Goal: Task Accomplishment & Management: Manage account settings

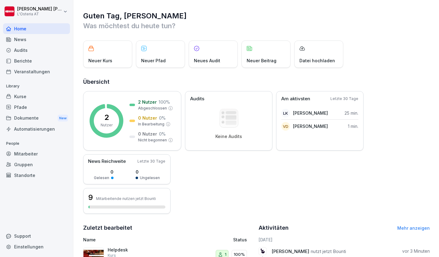
click at [28, 28] on div "Home" at bounding box center [36, 28] width 67 height 11
click at [32, 41] on div "News" at bounding box center [36, 39] width 67 height 11
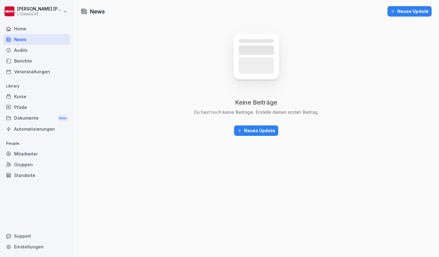
click at [252, 130] on div "Neues Update" at bounding box center [256, 130] width 38 height 7
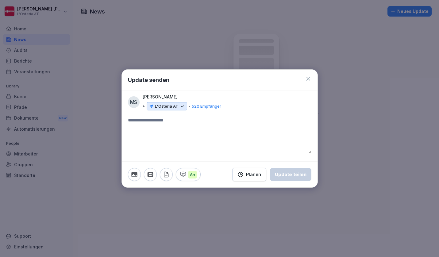
click at [175, 104] on p "L'Osteria AT" at bounding box center [166, 106] width 23 height 6
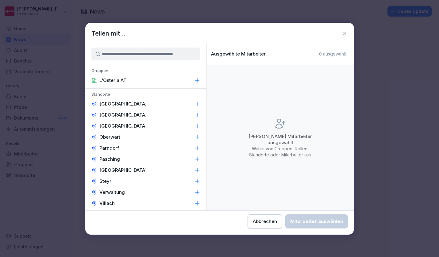
click at [248, 216] on button "Abbrechen" at bounding box center [265, 222] width 35 height 14
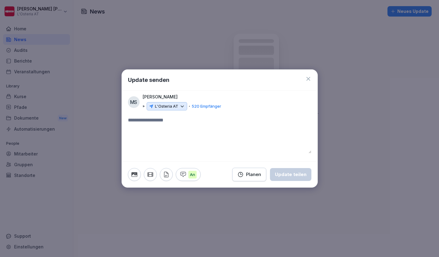
click at [171, 105] on p "L'Osteria AT" at bounding box center [166, 106] width 23 height 6
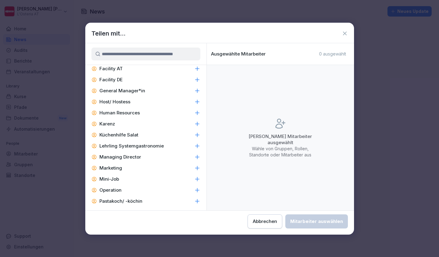
scroll to position [503, 0]
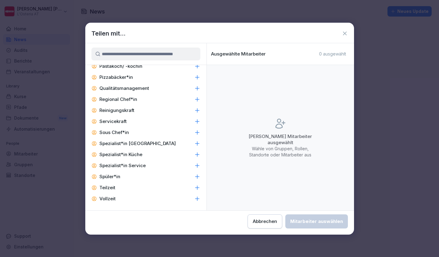
click at [344, 31] on icon at bounding box center [345, 33] width 6 height 6
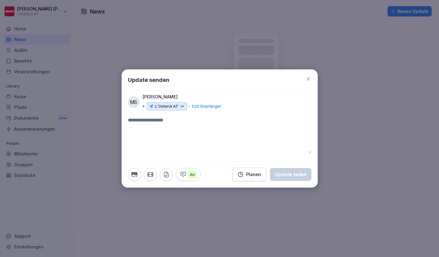
click at [308, 79] on icon at bounding box center [309, 79] width 4 height 4
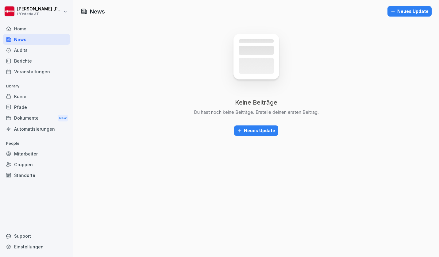
click at [28, 155] on div "Mitarbeiter" at bounding box center [36, 154] width 67 height 11
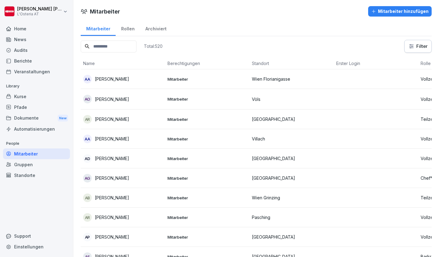
click at [116, 49] on input at bounding box center [109, 47] width 56 height 12
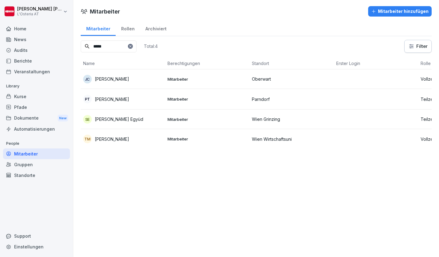
type input "*****"
click at [131, 47] on icon at bounding box center [130, 46] width 2 height 2
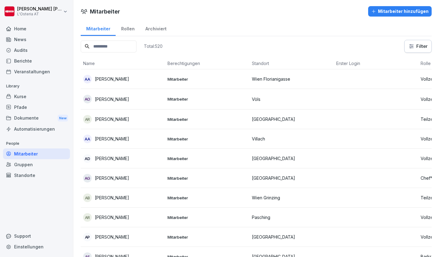
click at [153, 30] on div "Archiviert" at bounding box center [156, 28] width 32 height 16
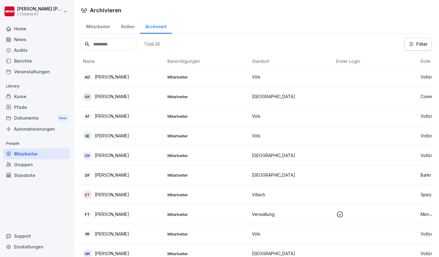
click at [98, 26] on div "Mitarbeiter" at bounding box center [98, 26] width 35 height 16
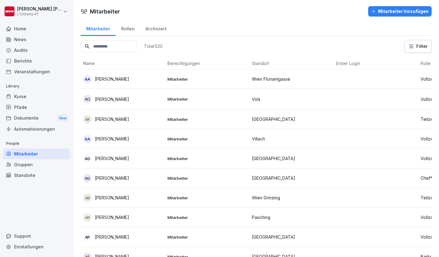
click at [25, 41] on div "News" at bounding box center [36, 39] width 67 height 11
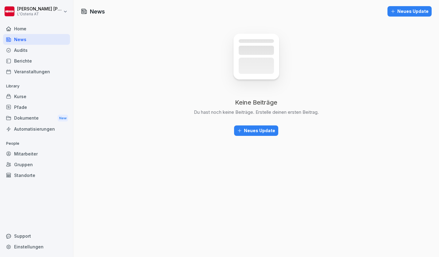
click at [250, 132] on div "Neues Update" at bounding box center [256, 130] width 38 height 7
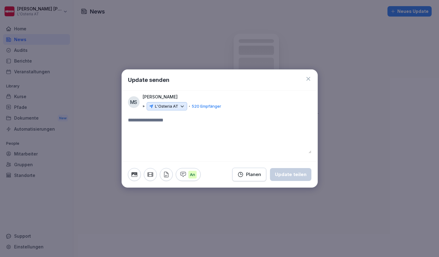
paste textarea "**********"
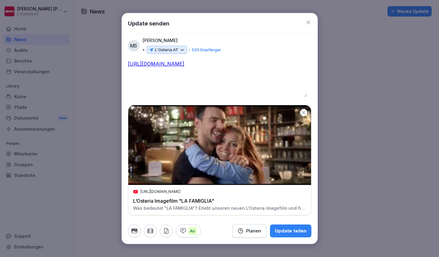
type textarea "**********"
click at [181, 49] on icon at bounding box center [182, 49] width 3 height 1
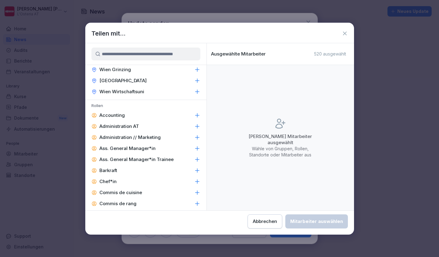
scroll to position [196, 0]
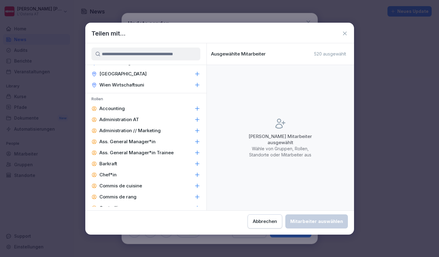
click at [195, 131] on icon at bounding box center [197, 131] width 4 height 4
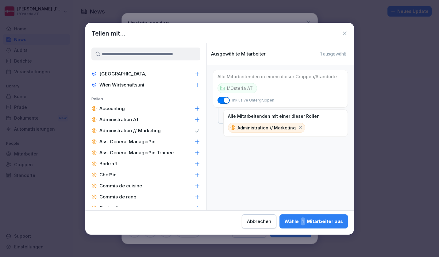
click at [285, 223] on div "Wähle 1 Mitarbeiter aus" at bounding box center [314, 222] width 59 height 8
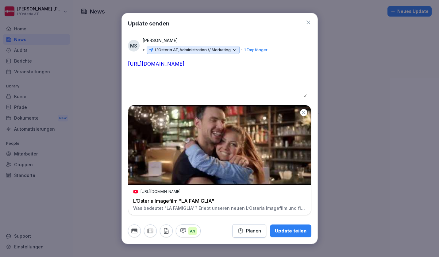
click at [256, 50] on p "1 Empfänger" at bounding box center [255, 50] width 23 height 6
click at [246, 231] on div "Planen" at bounding box center [250, 231] width 24 height 7
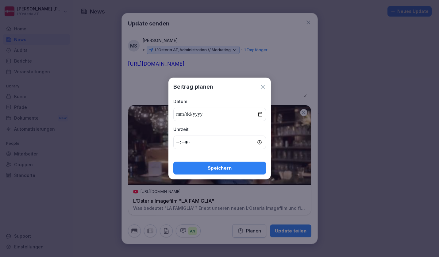
click at [264, 87] on icon at bounding box center [263, 87] width 6 height 6
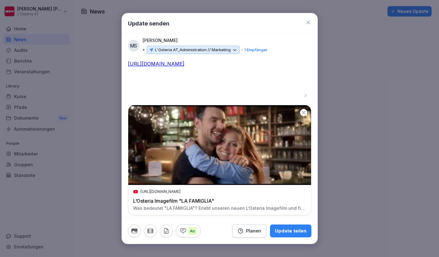
click at [307, 23] on icon at bounding box center [309, 23] width 4 height 4
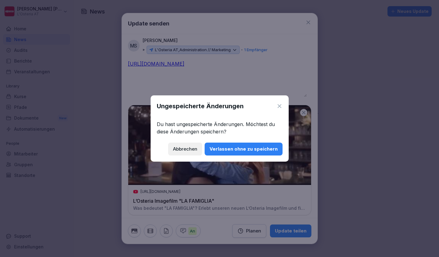
click at [221, 150] on div "Verlassen ohne zu speichern" at bounding box center [244, 149] width 68 height 7
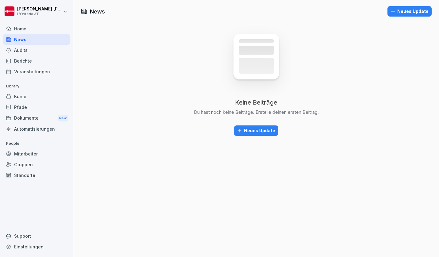
click at [249, 131] on div "Neues Update" at bounding box center [256, 130] width 38 height 7
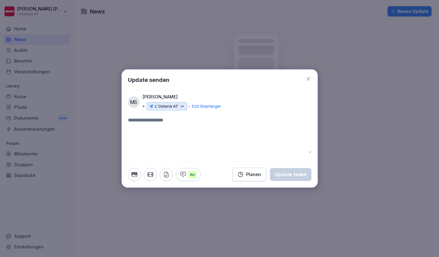
click at [178, 107] on div "L'Osteria AT" at bounding box center [167, 106] width 41 height 9
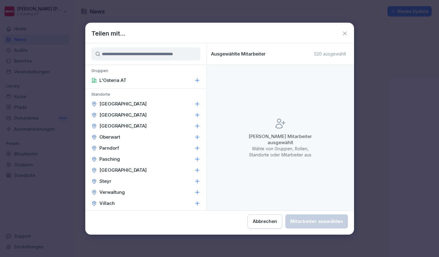
click at [195, 104] on icon at bounding box center [197, 104] width 4 height 4
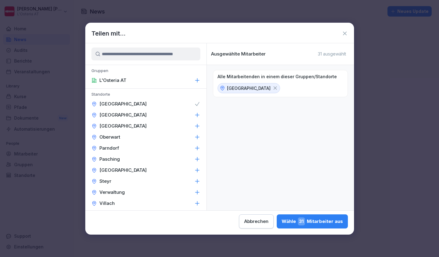
click at [282, 221] on div "Wähle 31 Mitarbeiter aus" at bounding box center [312, 222] width 61 height 8
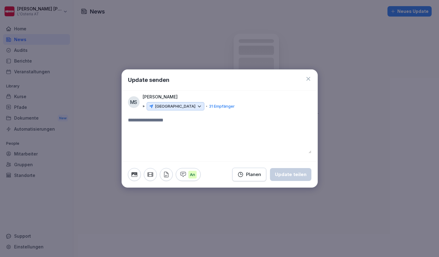
click at [197, 107] on icon at bounding box center [200, 107] width 6 height 6
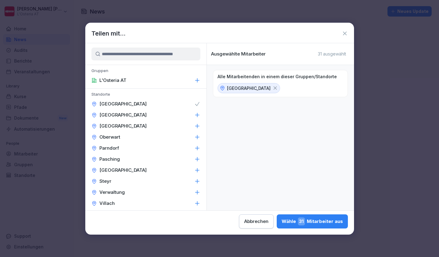
click at [194, 115] on icon at bounding box center [197, 115] width 6 height 6
click at [273, 88] on icon at bounding box center [276, 88] width 6 height 6
click at [273, 89] on icon at bounding box center [276, 88] width 6 height 6
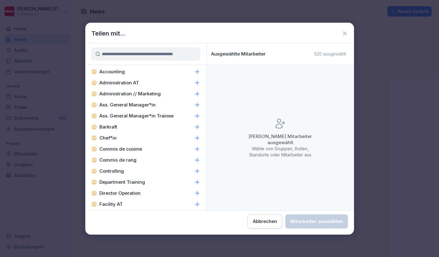
scroll to position [235, 0]
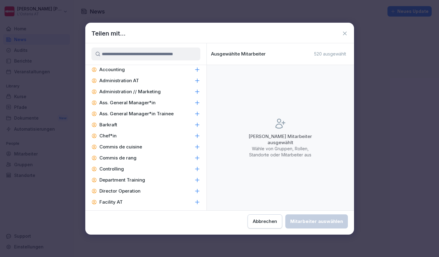
click at [252, 225] on div "Abbrechen Mitarbeiter auswählen" at bounding box center [298, 222] width 100 height 14
click at [344, 33] on icon at bounding box center [345, 33] width 6 height 6
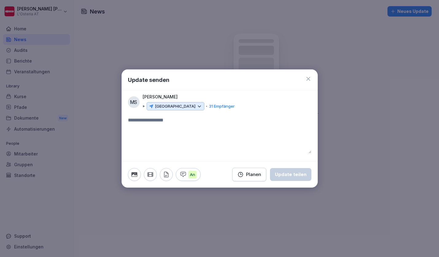
click at [188, 174] on p "An" at bounding box center [192, 175] width 8 height 8
click at [192, 176] on p "Aus" at bounding box center [193, 175] width 10 height 8
click at [186, 177] on icon "button" at bounding box center [183, 174] width 7 height 7
click at [189, 176] on p "Aus" at bounding box center [193, 175] width 10 height 8
click at [165, 173] on icon "button" at bounding box center [166, 174] width 7 height 7
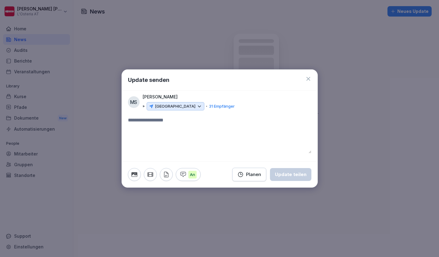
click at [149, 176] on icon "button" at bounding box center [150, 175] width 5 height 4
click at [135, 176] on icon "button" at bounding box center [134, 174] width 7 height 7
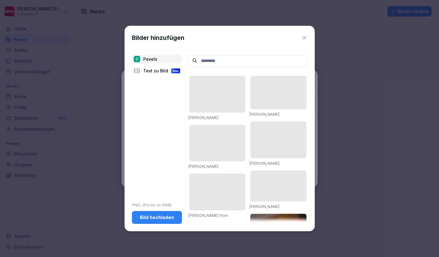
click at [152, 68] on div "Text zu Bild Neu" at bounding box center [157, 71] width 50 height 9
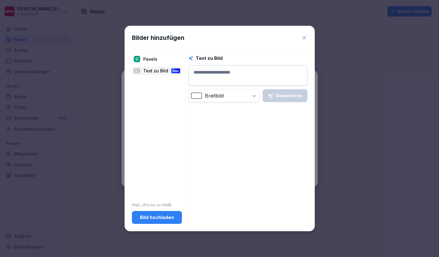
click at [213, 74] on textarea at bounding box center [247, 75] width 119 height 20
click at [276, 97] on div "Generieren" at bounding box center [285, 95] width 35 height 7
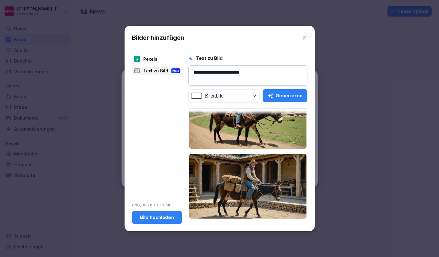
scroll to position [0, 0]
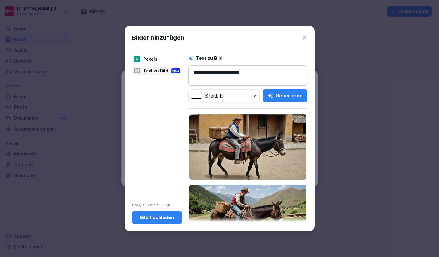
click at [203, 71] on textarea "**********" at bounding box center [247, 75] width 119 height 20
click at [260, 72] on textarea "**********" at bounding box center [247, 75] width 119 height 20
type textarea "**********"
click at [290, 98] on div "Generieren" at bounding box center [285, 95] width 35 height 7
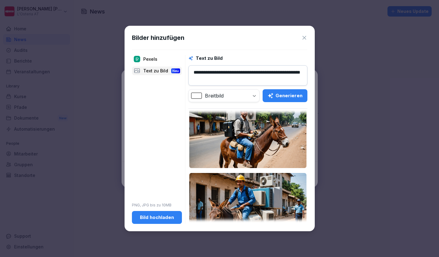
scroll to position [101, 0]
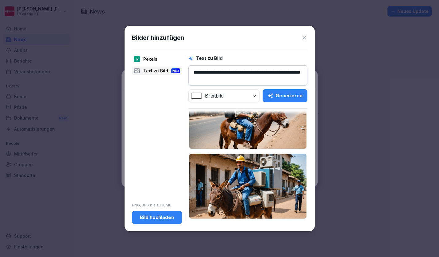
click at [304, 38] on icon at bounding box center [305, 38] width 4 height 4
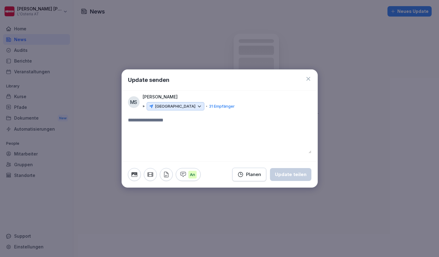
click at [137, 178] on button "button" at bounding box center [134, 174] width 13 height 13
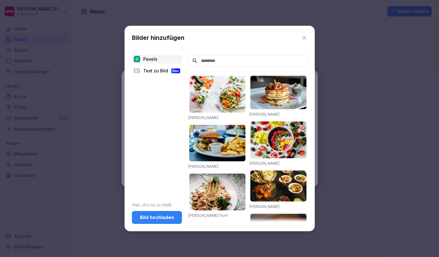
click at [148, 60] on div "Pexels" at bounding box center [157, 59] width 50 height 9
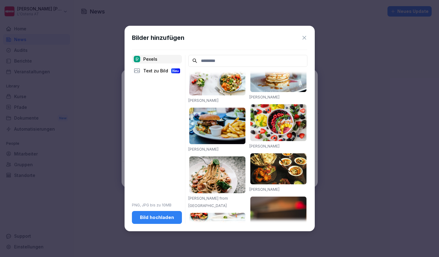
scroll to position [0, 0]
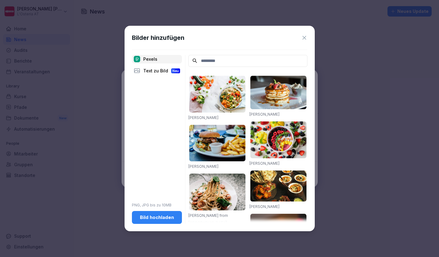
click at [222, 61] on input at bounding box center [247, 61] width 119 height 12
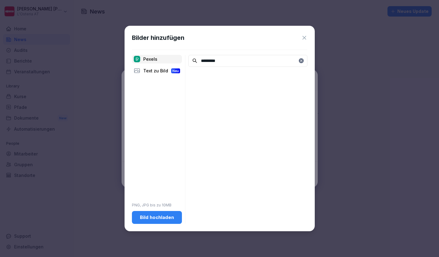
drag, startPoint x: 228, startPoint y: 70, endPoint x: 245, endPoint y: 50, distance: 26.4
click at [245, 50] on div "Bilder hinzufügen Pexels Text zu Bild Neu PNG, JPG bis zu 10MB Bild hochladen *…" at bounding box center [220, 129] width 190 height 206
click at [210, 62] on input "*********" at bounding box center [247, 61] width 119 height 12
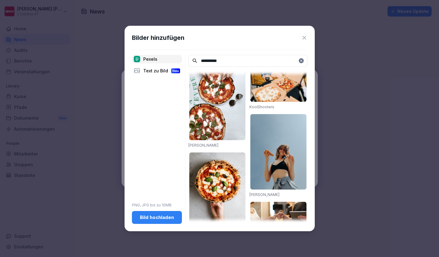
scroll to position [483, 0]
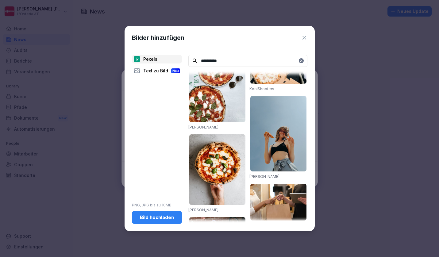
type input "**********"
click at [304, 38] on icon at bounding box center [305, 38] width 4 height 4
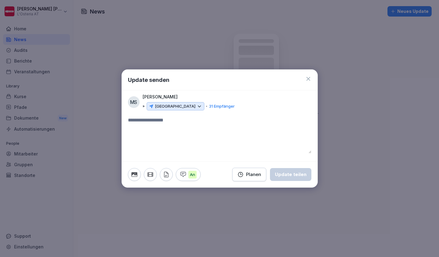
click at [308, 78] on icon at bounding box center [308, 79] width 6 height 6
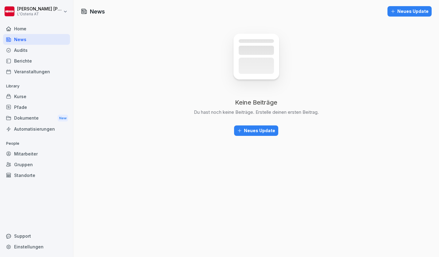
click at [19, 51] on div "Audits" at bounding box center [36, 50] width 67 height 11
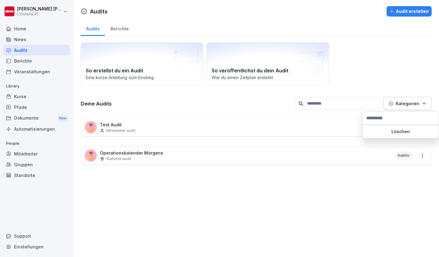
click at [401, 104] on p "Kategorien" at bounding box center [408, 103] width 24 height 6
click at [401, 103] on p "Kategorien" at bounding box center [408, 103] width 24 height 6
click at [140, 129] on div "🎖️ Test Audit Mitarbeiter audit Inaktiv" at bounding box center [256, 127] width 351 height 18
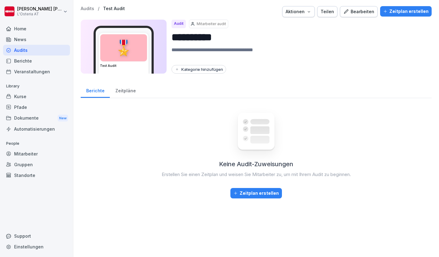
click at [358, 10] on div "Bearbeiten" at bounding box center [358, 11] width 31 height 7
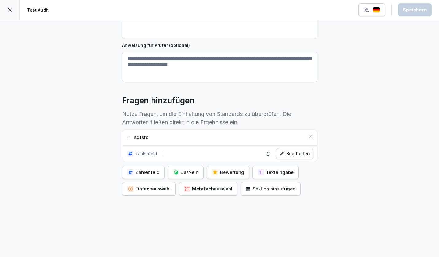
scroll to position [101, 0]
click at [183, 169] on div "Ja/Nein" at bounding box center [185, 172] width 25 height 7
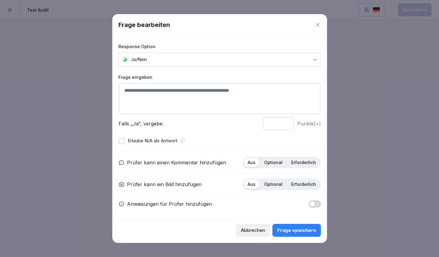
click at [160, 96] on textarea at bounding box center [219, 98] width 201 height 31
type textarea "*"
type textarea "**********"
click at [301, 230] on div "Frage speichern" at bounding box center [296, 230] width 39 height 7
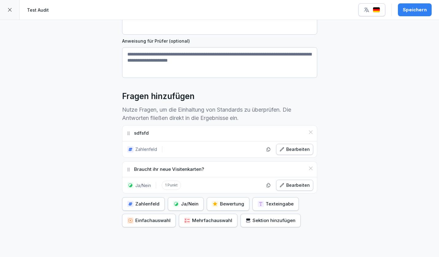
click at [6, 11] on div at bounding box center [10, 10] width 20 height 20
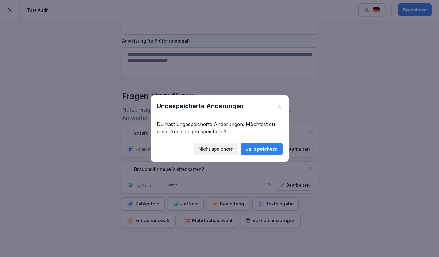
click at [220, 151] on div "Nicht speichern" at bounding box center [216, 149] width 35 height 7
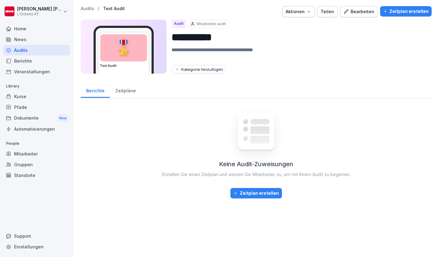
click at [32, 61] on div "Berichte" at bounding box center [36, 61] width 67 height 11
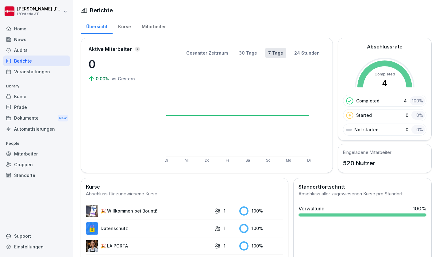
click at [36, 71] on div "Veranstaltungen" at bounding box center [36, 71] width 67 height 11
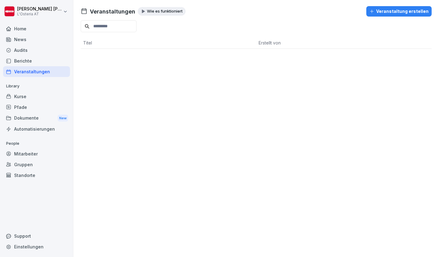
click at [385, 14] on div "Veranstaltung erstellen" at bounding box center [399, 11] width 59 height 7
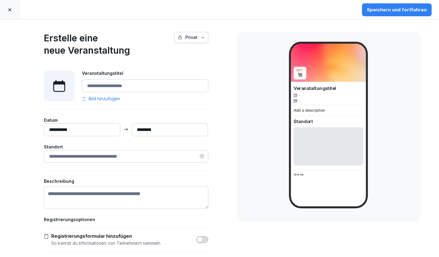
click at [119, 86] on input "Veranstaltungstitel" at bounding box center [145, 85] width 126 height 13
type input "**********"
click at [88, 124] on input "**********" at bounding box center [82, 129] width 76 height 13
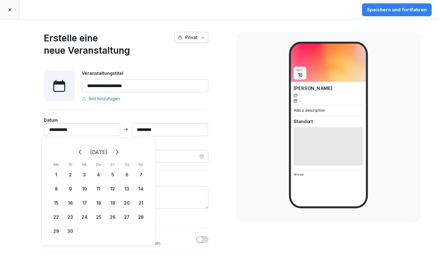
click at [114, 203] on div "19" at bounding box center [113, 203] width 14 height 14
click at [141, 204] on div "21" at bounding box center [141, 203] width 14 height 14
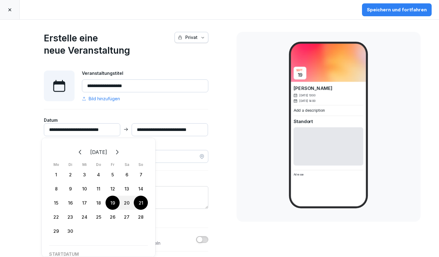
type input "**********"
click at [227, 138] on div "**********" at bounding box center [126, 181] width 215 height 323
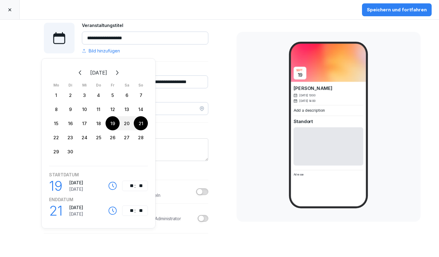
scroll to position [90, 0]
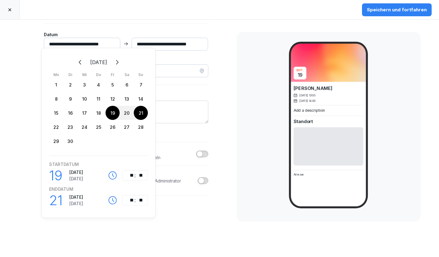
click at [215, 87] on div "**********" at bounding box center [126, 95] width 215 height 323
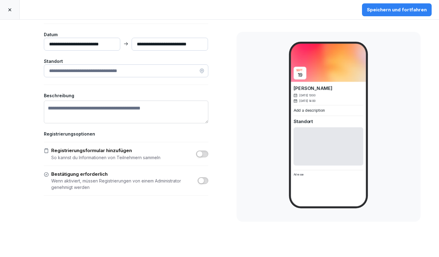
click at [131, 67] on input at bounding box center [126, 70] width 165 height 13
type input "**********"
click at [94, 116] on textarea "Beschreibung" at bounding box center [126, 112] width 165 height 23
click at [202, 151] on button "button" at bounding box center [202, 154] width 12 height 7
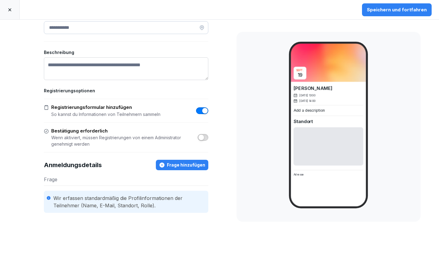
scroll to position [126, 0]
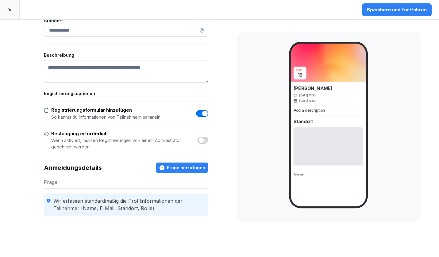
click at [120, 149] on p "Wenn aktiviert, müssen Registrierungen von einem Administrator genehmigt werden" at bounding box center [123, 143] width 144 height 13
click at [173, 167] on div "Frage hinzufügen" at bounding box center [182, 168] width 46 height 7
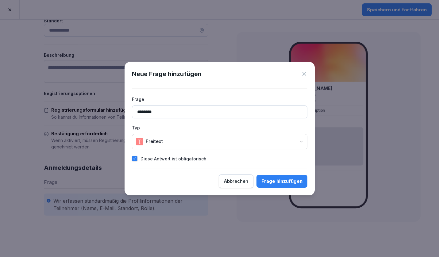
type input "********"
click at [161, 141] on body "**********" at bounding box center [219, 128] width 439 height 257
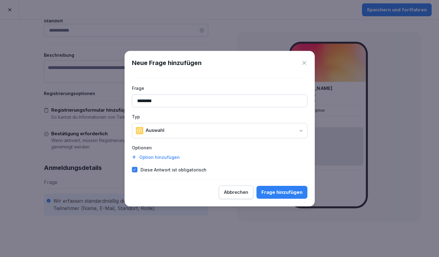
click at [161, 158] on div "Option hinzufügen" at bounding box center [220, 157] width 176 height 6
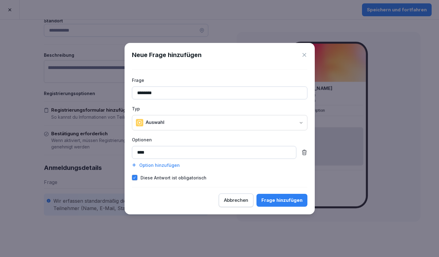
type input "****"
click at [165, 165] on div "Option hinzufügen" at bounding box center [220, 165] width 176 height 6
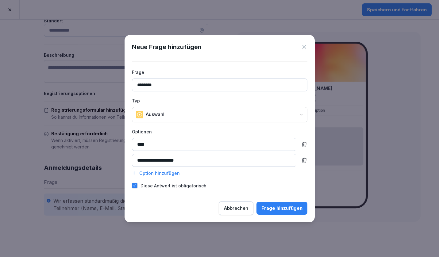
type input "**********"
click at [282, 205] on div "Frage hinzufügen" at bounding box center [282, 208] width 41 height 7
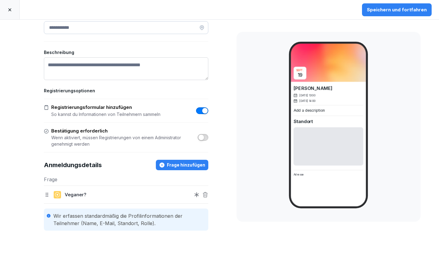
scroll to position [0, 0]
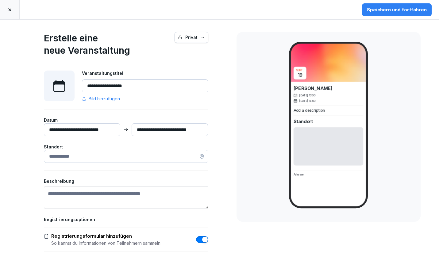
click at [9, 9] on icon at bounding box center [9, 9] width 5 height 5
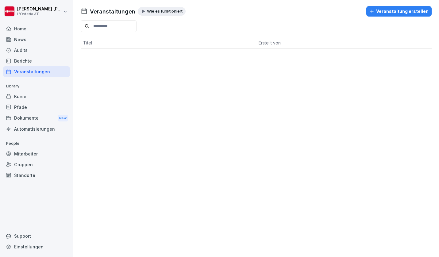
click at [25, 38] on div "News" at bounding box center [36, 39] width 67 height 11
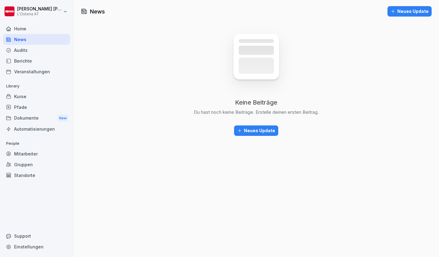
click at [249, 132] on div "Neues Update" at bounding box center [256, 130] width 38 height 7
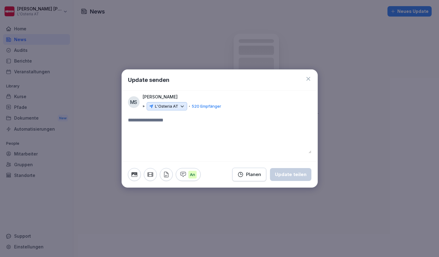
click at [307, 79] on icon at bounding box center [308, 79] width 6 height 6
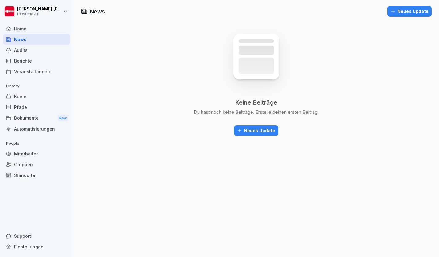
click at [23, 96] on div "Kurse" at bounding box center [36, 96] width 67 height 11
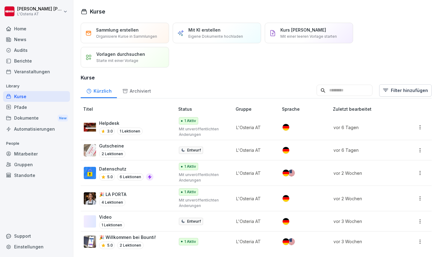
scroll to position [2, 0]
click at [151, 122] on div "Helpdesk 3.0 1 Lektionen" at bounding box center [126, 127] width 85 height 15
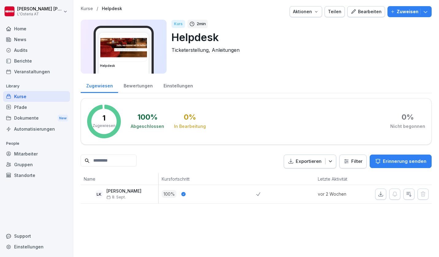
click at [364, 13] on div "Bearbeiten" at bounding box center [366, 11] width 31 height 7
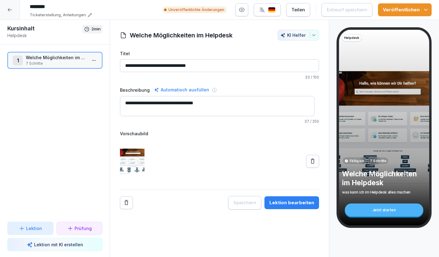
click at [289, 200] on div "Lektion bearbeiten" at bounding box center [291, 203] width 45 height 7
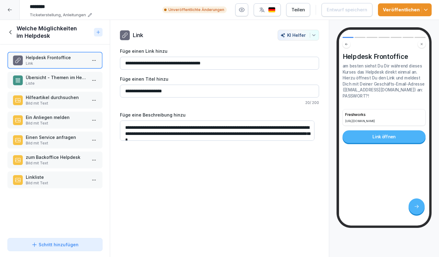
click at [41, 76] on p "Übersicht - Themen im Helpdesk" at bounding box center [56, 77] width 61 height 6
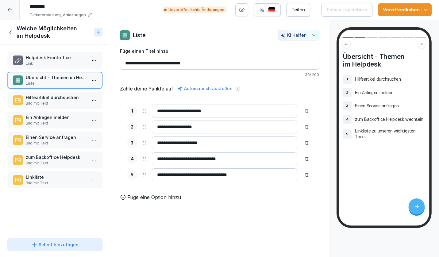
click at [60, 99] on p "Hilfeartikel durchsuchen" at bounding box center [56, 97] width 61 height 6
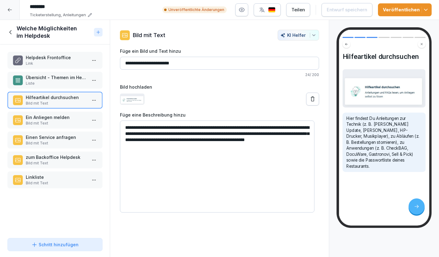
click at [44, 120] on p "Ein Anliegen melden" at bounding box center [56, 117] width 61 height 6
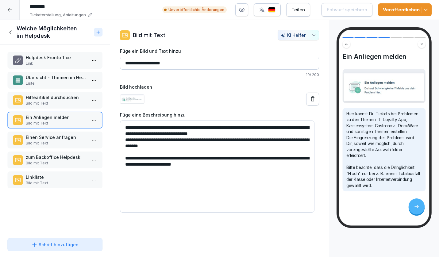
click at [47, 136] on p "Einen Service anfragen" at bounding box center [56, 137] width 61 height 6
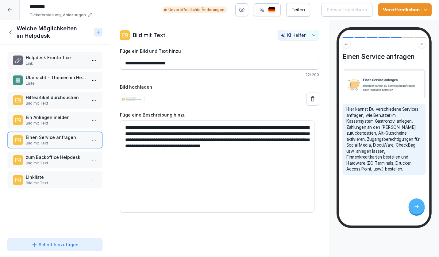
click at [48, 157] on p "zum Backoffice Helpdesk" at bounding box center [56, 157] width 61 height 6
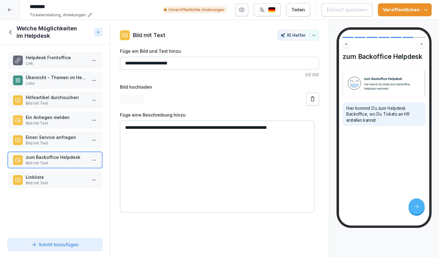
click at [52, 180] on p "Linkliste" at bounding box center [56, 177] width 61 height 6
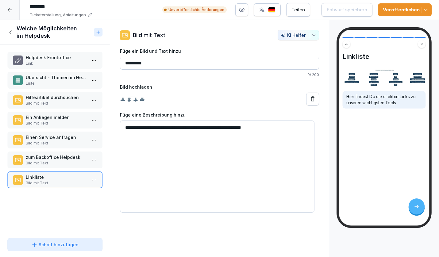
click at [59, 161] on p "Bild mit Text" at bounding box center [56, 164] width 61 height 6
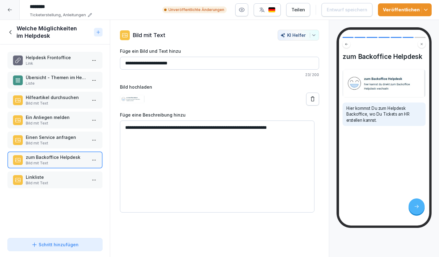
click at [10, 6] on div at bounding box center [10, 10] width 20 height 20
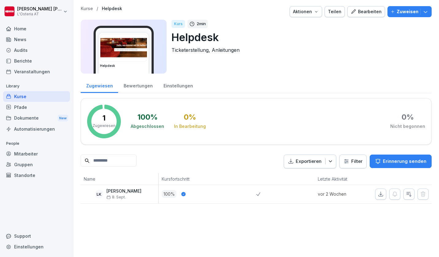
click at [33, 95] on div "Kurse" at bounding box center [36, 96] width 67 height 11
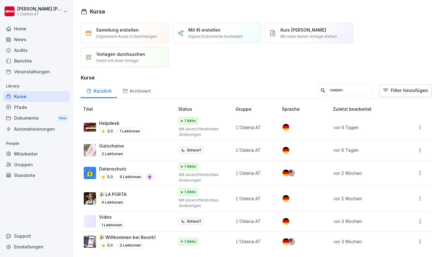
click at [125, 196] on p "🎉 LA PORTA" at bounding box center [112, 194] width 27 height 6
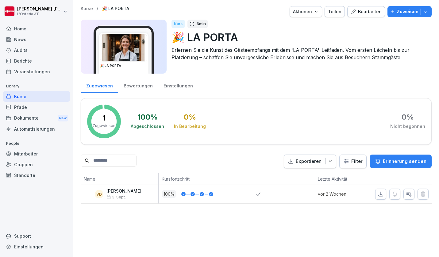
click at [365, 13] on div "Bearbeiten" at bounding box center [366, 11] width 31 height 7
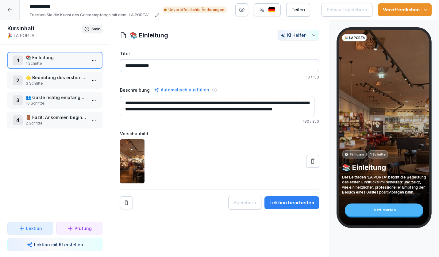
click at [282, 202] on div "Lektion bearbeiten" at bounding box center [291, 203] width 45 height 7
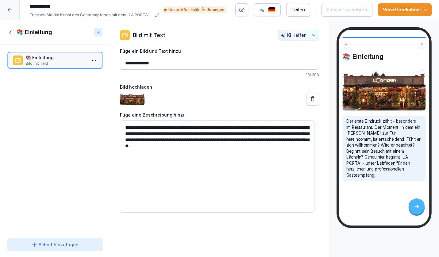
click at [10, 8] on icon at bounding box center [9, 9] width 5 height 5
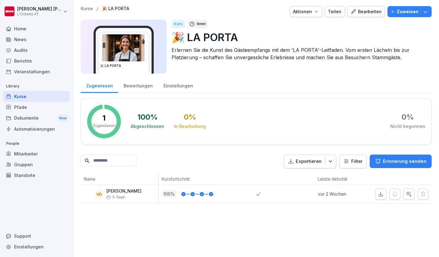
click at [364, 13] on div "Bearbeiten" at bounding box center [366, 11] width 31 height 7
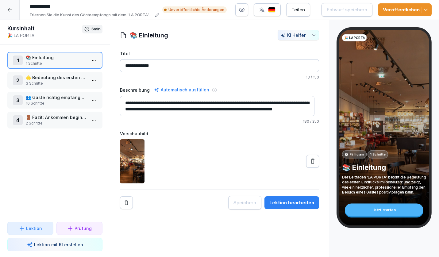
click at [33, 81] on p "3 Schritte" at bounding box center [56, 84] width 61 height 6
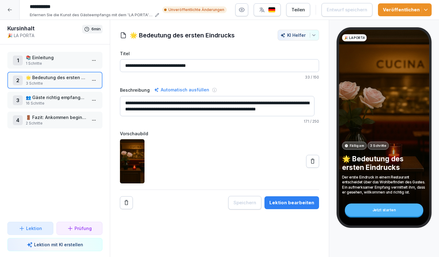
click at [282, 204] on div "Lektion bearbeiten" at bounding box center [291, 203] width 45 height 7
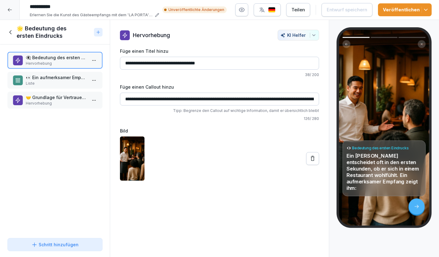
click at [65, 83] on p "Liste" at bounding box center [56, 84] width 61 height 6
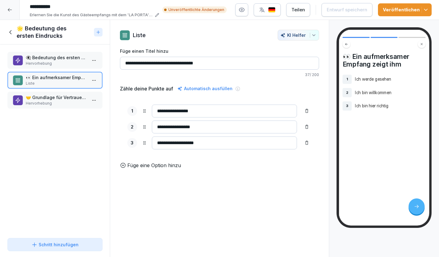
click at [61, 99] on p "🤝 Grundlage für Vertrauen und Zufriedenheit" at bounding box center [56, 97] width 61 height 6
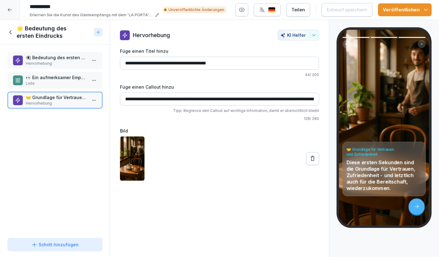
click at [11, 32] on icon at bounding box center [10, 32] width 7 height 7
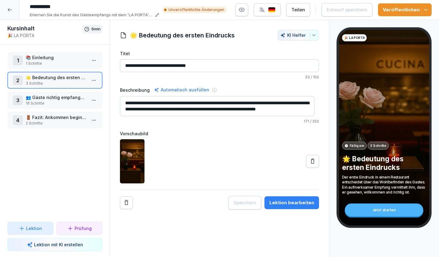
click at [65, 98] on p "👥 Gäste richtig empfangen und platzieren" at bounding box center [56, 97] width 61 height 6
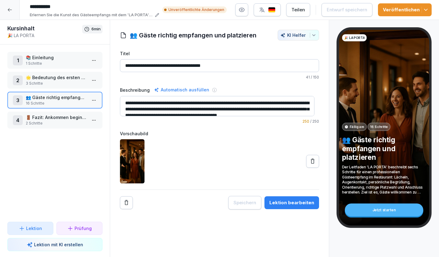
click at [285, 203] on div "Lektion bearbeiten" at bounding box center [291, 203] width 45 height 7
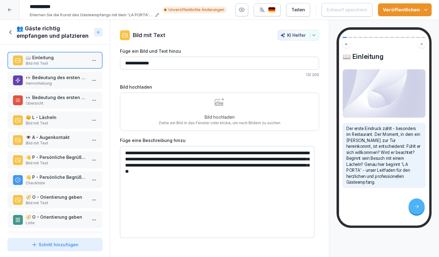
click at [42, 76] on p "👀 Bedeutung des ersten Eindrucks" at bounding box center [56, 77] width 61 height 6
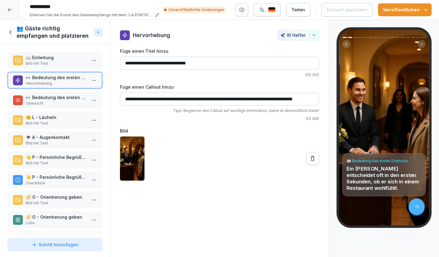
click at [58, 99] on p "👀 Bedeutung des ersten Eindrucks" at bounding box center [56, 97] width 61 height 6
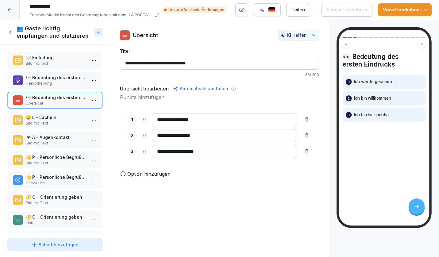
click at [58, 116] on p "😊 L - Lächeln" at bounding box center [56, 117] width 61 height 6
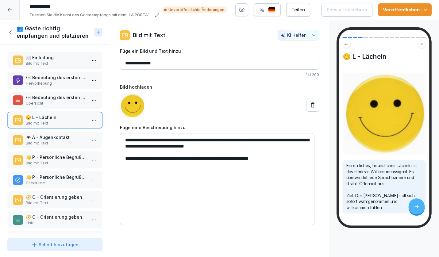
click at [57, 138] on p "👁️ A - Augenkontakt" at bounding box center [56, 137] width 61 height 6
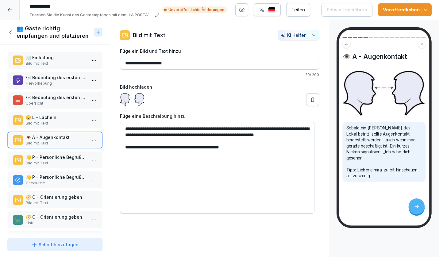
click at [56, 167] on div "👋 P - Persönliche Begrüßung Bild mit Text" at bounding box center [54, 160] width 95 height 17
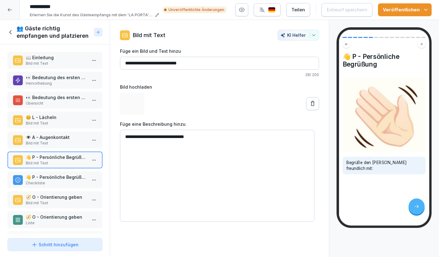
click at [56, 181] on p "Checkliste" at bounding box center [56, 183] width 61 height 6
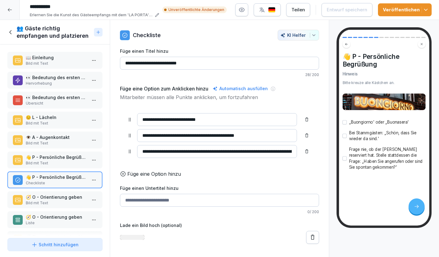
click at [57, 193] on div "🧭 O - Orientierung geben Bild mit Text" at bounding box center [54, 200] width 95 height 17
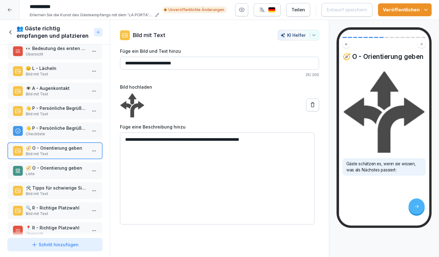
scroll to position [56, 0]
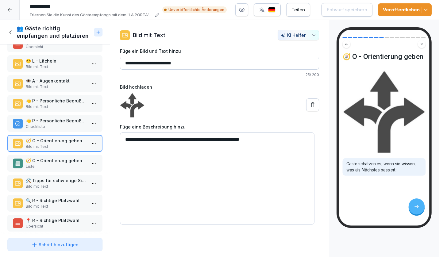
click at [61, 180] on p "🛠️ Tipps für schwierige Situationen" at bounding box center [56, 180] width 61 height 6
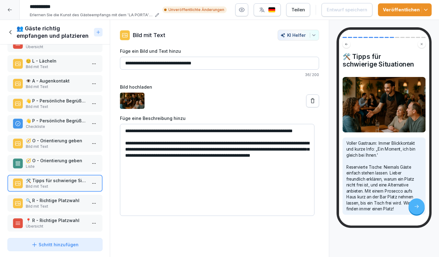
click at [8, 30] on icon at bounding box center [10, 32] width 7 height 7
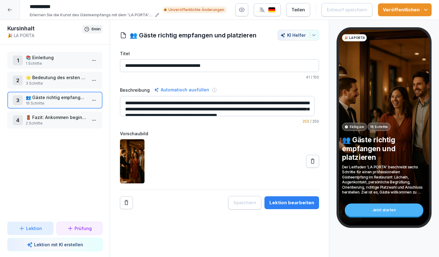
click at [12, 10] on icon at bounding box center [9, 9] width 5 height 5
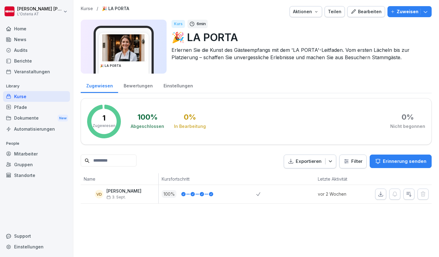
click at [23, 106] on div "Pfade" at bounding box center [36, 107] width 67 height 11
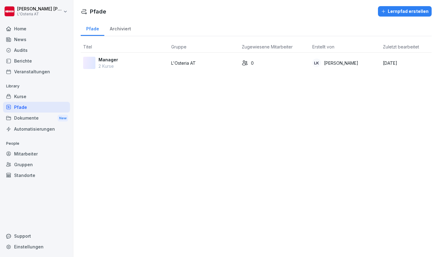
click at [115, 61] on p "Manager" at bounding box center [109, 59] width 20 height 6
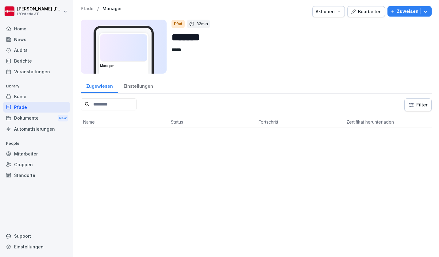
click at [359, 13] on div "Bearbeiten" at bounding box center [366, 11] width 31 height 7
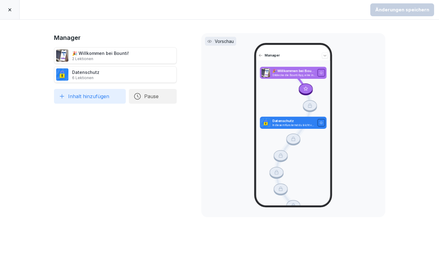
click at [10, 10] on icon at bounding box center [9, 9] width 3 height 3
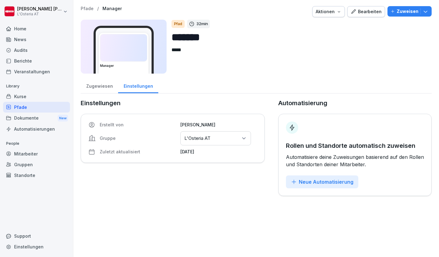
click at [31, 118] on div "Dokumente New" at bounding box center [36, 118] width 67 height 11
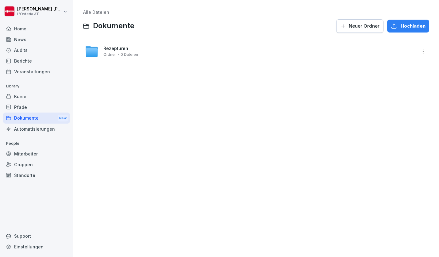
click at [111, 48] on span "Rezepturen" at bounding box center [115, 48] width 25 height 5
click at [97, 11] on link "Alle Dateien" at bounding box center [96, 12] width 26 height 5
click at [114, 48] on span "Rezepturen" at bounding box center [115, 48] width 25 height 5
click at [112, 49] on span "Speisen" at bounding box center [111, 48] width 17 height 5
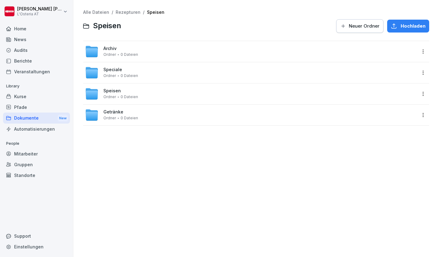
click at [417, 51] on html "Manfred Schneider L'Osteria AT Home News Audits Berichte Veranstaltungen Librar…" at bounding box center [219, 128] width 439 height 257
click at [394, 86] on div "Verschieben" at bounding box center [388, 88] width 29 height 7
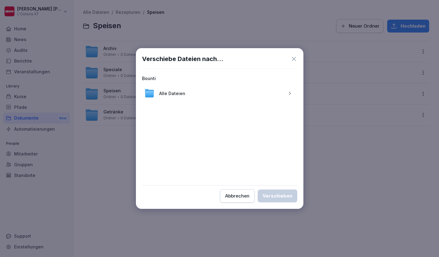
click at [176, 94] on span "Alle Dateien" at bounding box center [172, 93] width 26 height 6
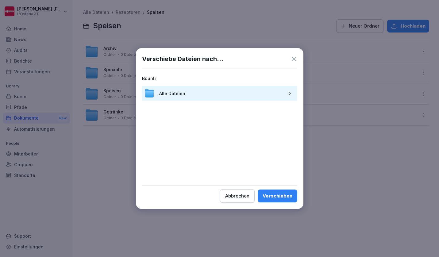
click at [284, 192] on button "Verschieben" at bounding box center [278, 196] width 40 height 13
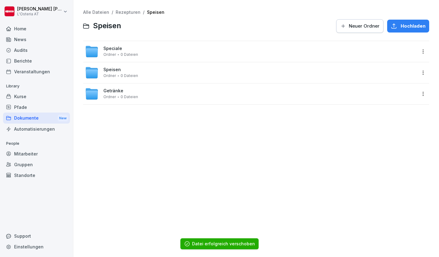
click at [122, 11] on link "Rezepturen" at bounding box center [128, 12] width 25 height 5
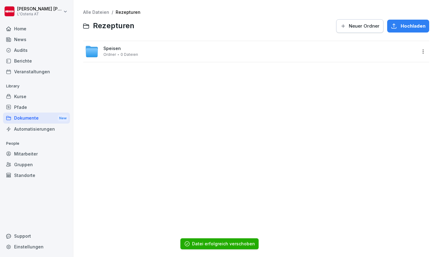
click at [101, 11] on link "Alle Dateien" at bounding box center [96, 12] width 26 height 5
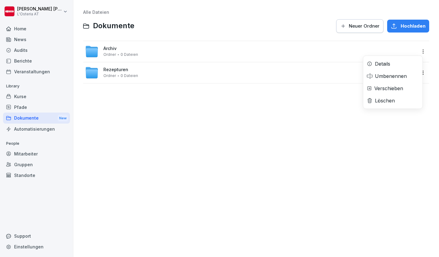
click at [418, 52] on html "Manfred Schneider L'Osteria AT Home News Audits Berichte Veranstaltungen Librar…" at bounding box center [219, 128] width 439 height 257
click at [392, 87] on div "Verschieben" at bounding box center [388, 88] width 29 height 7
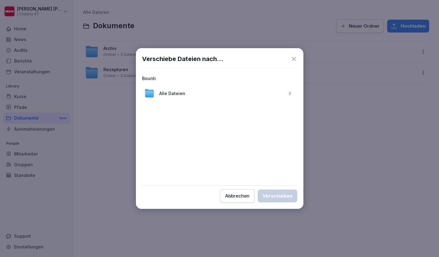
click at [291, 93] on icon "button" at bounding box center [290, 93] width 5 height 5
click at [180, 95] on span "Rezepturen" at bounding box center [171, 93] width 25 height 6
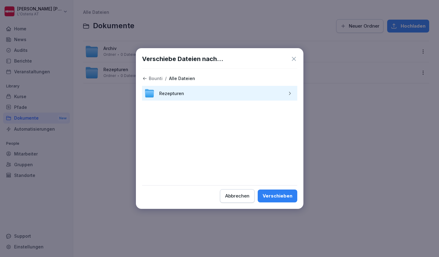
click at [268, 193] on div "Verschieben" at bounding box center [278, 196] width 30 height 7
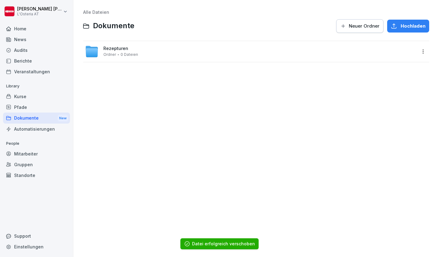
click at [120, 48] on span "Rezepturen" at bounding box center [115, 48] width 25 height 5
click at [111, 71] on span "Speisen" at bounding box center [111, 69] width 17 height 5
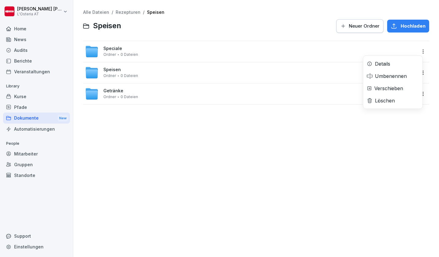
click at [419, 52] on html "Manfred Schneider L'Osteria AT Home News Audits Berichte Veranstaltungen Librar…" at bounding box center [219, 128] width 439 height 257
click at [394, 88] on div "Verschieben" at bounding box center [388, 88] width 29 height 7
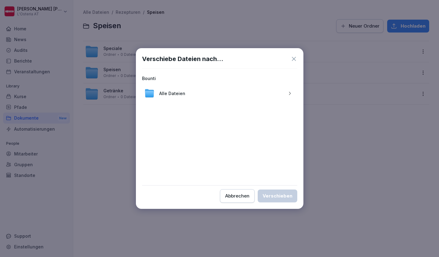
click at [293, 95] on div "button" at bounding box center [290, 93] width 10 height 5
click at [192, 95] on div "Rezepturen" at bounding box center [219, 93] width 155 height 15
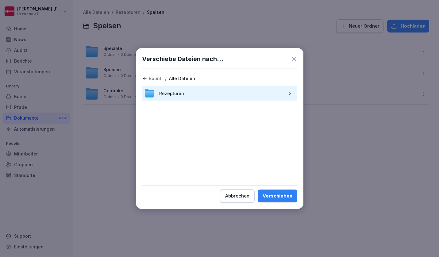
click at [269, 196] on div "Verschieben" at bounding box center [278, 196] width 30 height 7
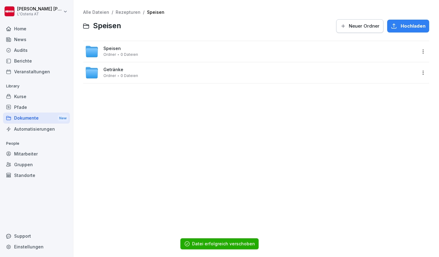
click at [420, 73] on html "Manfred Schneider L'Osteria AT Home News Audits Berichte Veranstaltungen Librar…" at bounding box center [219, 128] width 439 height 257
click at [389, 108] on div "Verschieben" at bounding box center [388, 109] width 29 height 7
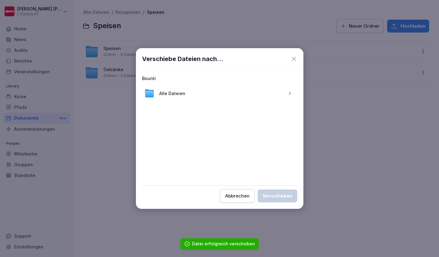
click at [291, 94] on icon "button" at bounding box center [290, 93] width 5 height 5
click at [208, 96] on div "Rezepturen" at bounding box center [219, 93] width 155 height 15
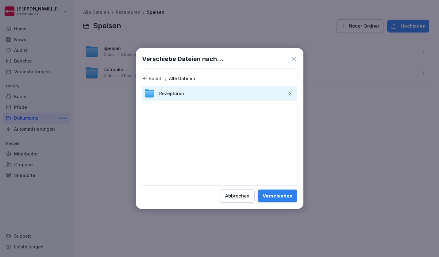
click at [274, 199] on div "Verschieben" at bounding box center [278, 196] width 30 height 7
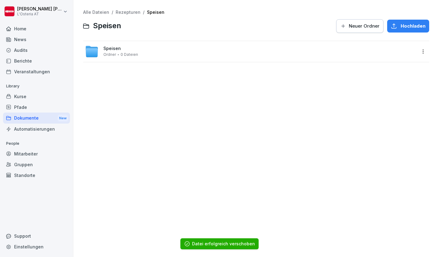
click at [377, 53] on div "Speisen Ordner 0 Dateien" at bounding box center [250, 52] width 331 height 14
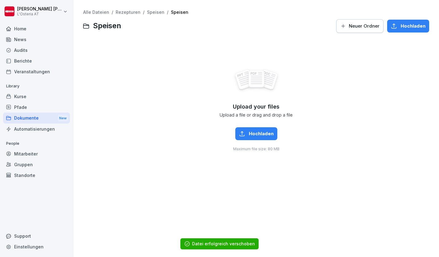
click at [150, 12] on link "Speisen" at bounding box center [155, 12] width 17 height 5
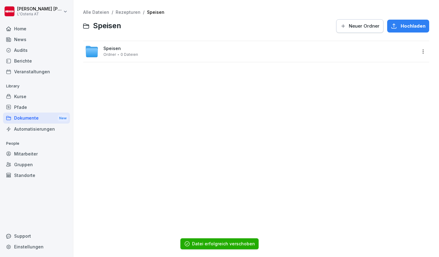
click at [420, 48] on html "Manfred Schneider L'Osteria AT Home News Audits Berichte Veranstaltungen Librar…" at bounding box center [219, 128] width 439 height 257
click at [379, 99] on div "Löschen" at bounding box center [385, 100] width 20 height 7
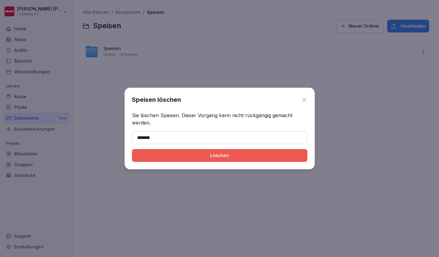
type input "*******"
click at [219, 156] on button "Löschen" at bounding box center [220, 155] width 176 height 13
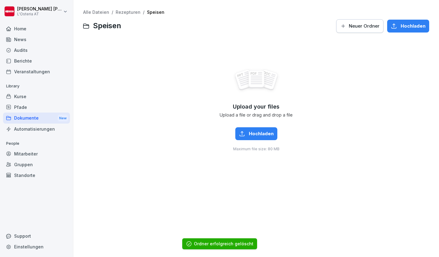
click at [124, 13] on link "Rezepturen" at bounding box center [128, 12] width 25 height 5
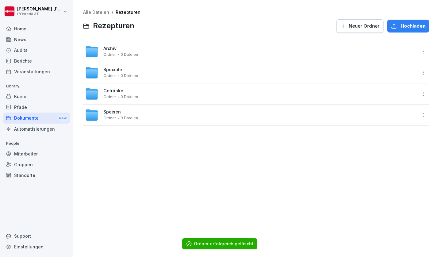
click at [116, 94] on div "Getränke Ordner 0 Dateien" at bounding box center [120, 93] width 35 height 11
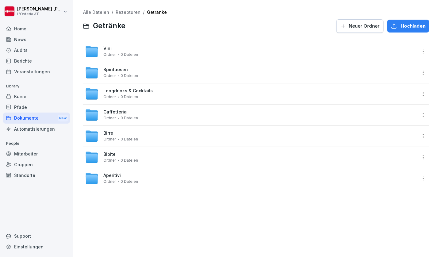
click at [105, 48] on span "Vini" at bounding box center [107, 48] width 8 height 5
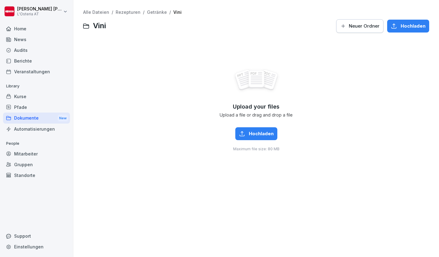
click at [149, 12] on link "Getränke" at bounding box center [157, 12] width 20 height 5
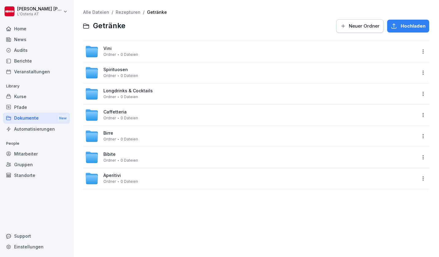
click at [128, 13] on link "Rezepturen" at bounding box center [128, 12] width 25 height 5
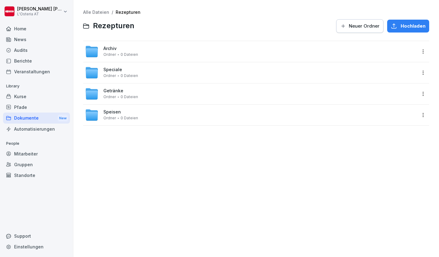
click at [105, 13] on link "Alle Dateien" at bounding box center [96, 12] width 26 height 5
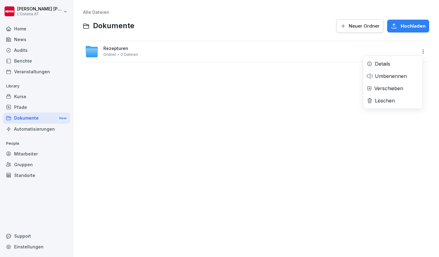
click at [421, 51] on html "Manfred Schneider L'Osteria AT Home News Audits Berichte Veranstaltungen Librar…" at bounding box center [219, 128] width 439 height 257
click at [386, 62] on div "Details" at bounding box center [382, 63] width 15 height 7
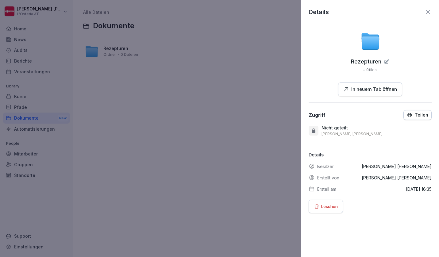
click at [415, 113] on p "Teilen" at bounding box center [422, 115] width 14 height 5
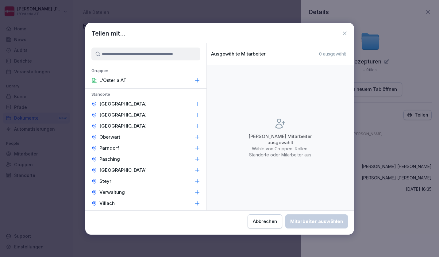
click at [345, 34] on icon at bounding box center [345, 34] width 4 height 4
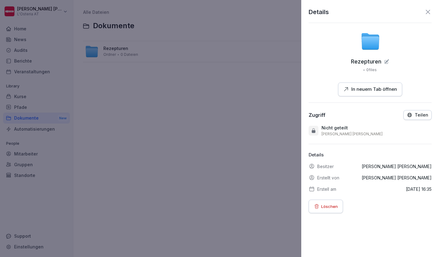
click at [425, 12] on icon at bounding box center [427, 11] width 7 height 7
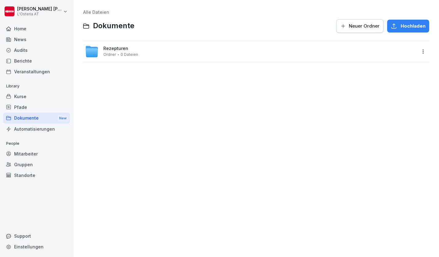
click at [363, 25] on span "Neuer Ordner" at bounding box center [364, 26] width 31 height 7
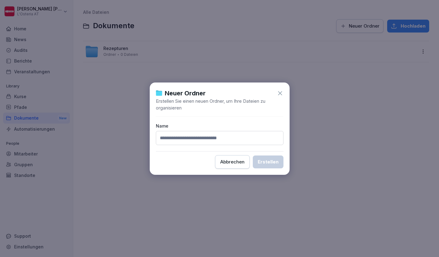
click at [227, 164] on div "Abbrechen" at bounding box center [232, 162] width 24 height 7
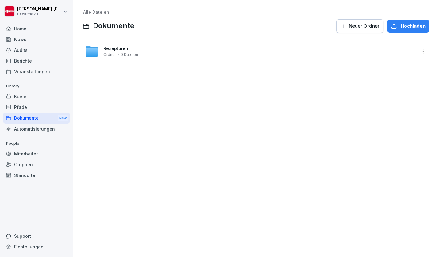
click at [351, 20] on button "Neuer Ordner" at bounding box center [359, 26] width 47 height 14
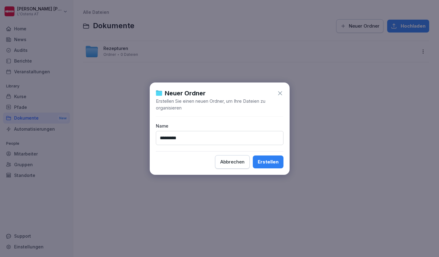
type input "*********"
click at [266, 164] on div "Erstellen" at bounding box center [268, 162] width 21 height 7
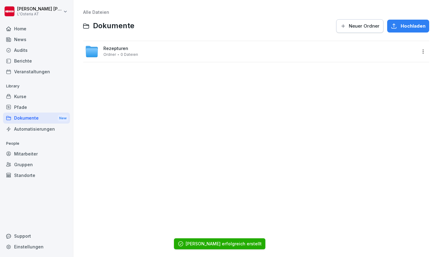
click at [24, 128] on div "Automatisierungen" at bounding box center [36, 129] width 67 height 11
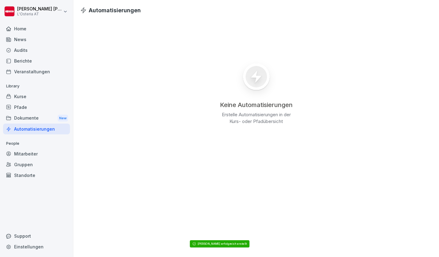
click at [24, 118] on div "Dokumente New" at bounding box center [36, 118] width 67 height 11
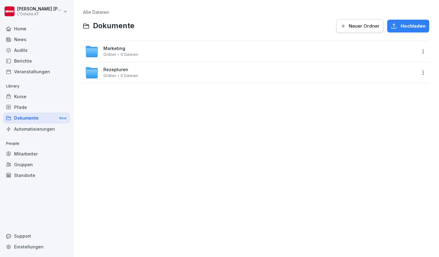
click at [114, 47] on span "Marketing" at bounding box center [114, 48] width 22 height 5
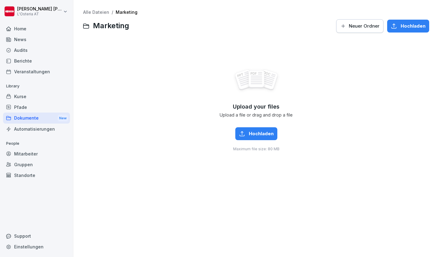
click at [352, 27] on span "Neuer Ordner" at bounding box center [364, 26] width 31 height 7
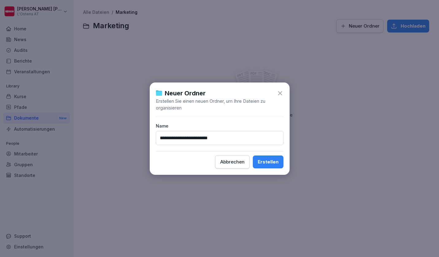
type input "**********"
click at [271, 163] on div "Erstellen" at bounding box center [268, 162] width 21 height 7
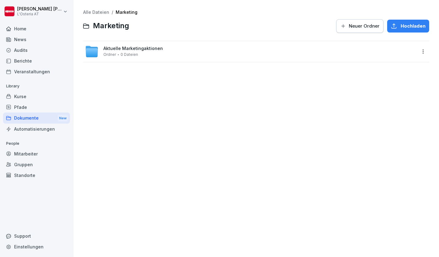
click at [355, 26] on span "Neuer Ordner" at bounding box center [364, 26] width 31 height 7
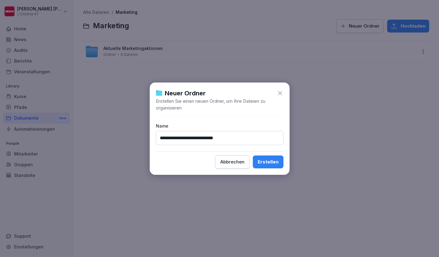
click at [168, 137] on input "**********" at bounding box center [220, 138] width 128 height 14
click at [152, 137] on div "**********" at bounding box center [220, 129] width 140 height 92
type input "**********"
click at [268, 162] on div "Erstellen" at bounding box center [268, 162] width 21 height 7
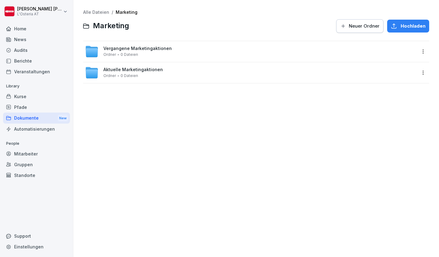
click at [364, 28] on span "Neuer Ordner" at bounding box center [364, 26] width 31 height 7
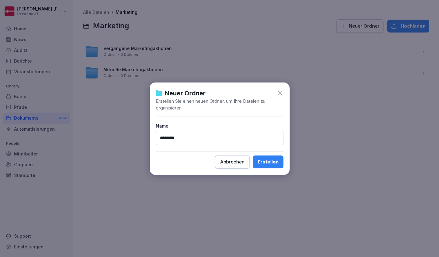
type input "********"
click at [269, 162] on button "Erstellen" at bounding box center [268, 162] width 31 height 13
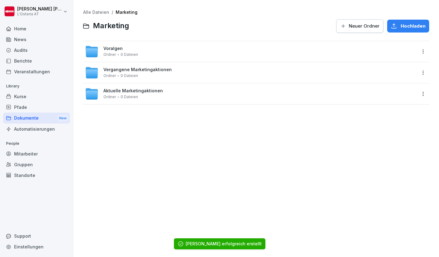
click at [421, 53] on html "Manfred Schneider L'Osteria AT Home News Audits Berichte Veranstaltungen Librar…" at bounding box center [219, 128] width 439 height 257
click at [394, 78] on div "Umbenennen" at bounding box center [391, 75] width 32 height 7
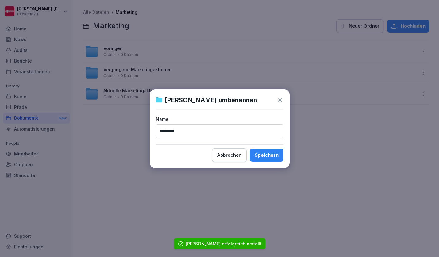
type input "********"
click at [267, 155] on button "Speichern" at bounding box center [267, 155] width 34 height 13
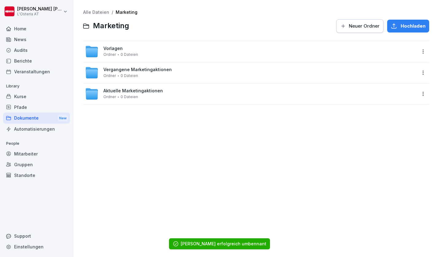
click at [99, 11] on link "Alle Dateien" at bounding box center [96, 12] width 26 height 5
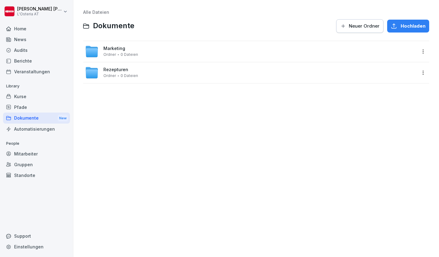
click at [35, 130] on div "Automatisierungen" at bounding box center [36, 129] width 67 height 11
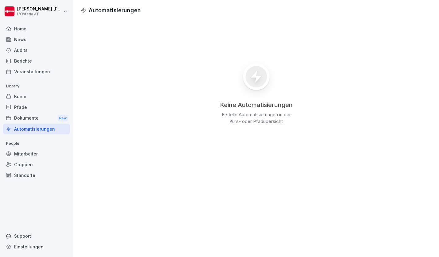
click at [33, 30] on div "Home" at bounding box center [36, 28] width 67 height 11
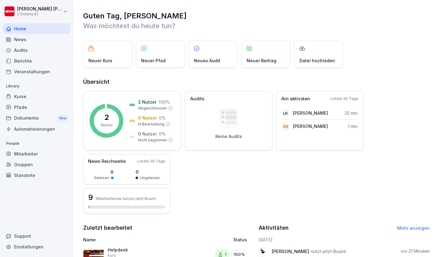
click at [40, 95] on div "Kurse" at bounding box center [36, 96] width 67 height 11
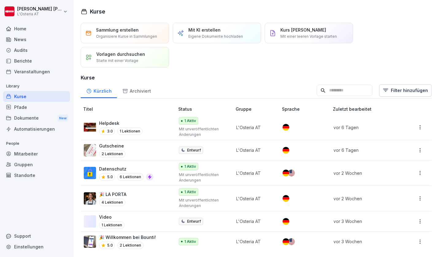
click at [135, 54] on p "Vorlagen durchsuchen" at bounding box center [120, 54] width 49 height 6
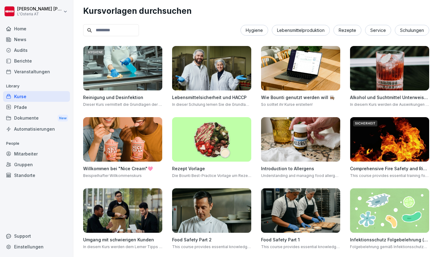
click at [32, 96] on div "Kurse" at bounding box center [36, 96] width 67 height 11
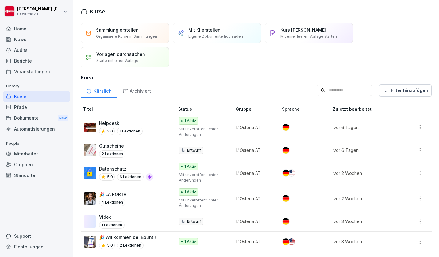
click at [207, 29] on p "Mit KI erstellen" at bounding box center [204, 30] width 32 height 6
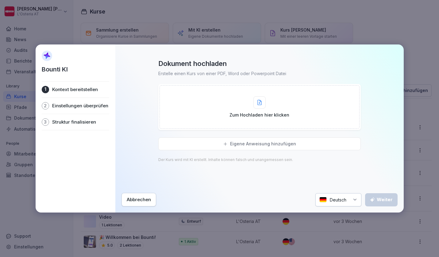
click at [259, 105] on icon at bounding box center [260, 102] width 4 height 5
click at [249, 108] on div "Zum Hochladen hier klicken" at bounding box center [260, 107] width 60 height 22
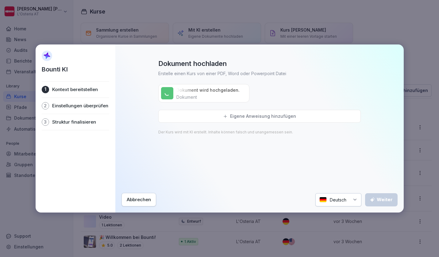
click at [246, 114] on p "Eigene Anweisung hinzufügen" at bounding box center [263, 117] width 66 height 6
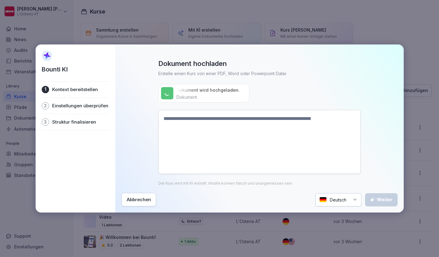
click at [243, 142] on textarea at bounding box center [259, 142] width 203 height 64
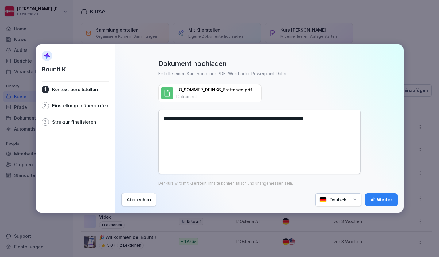
type textarea "**********"
click at [385, 200] on div "Weiter" at bounding box center [381, 199] width 23 height 7
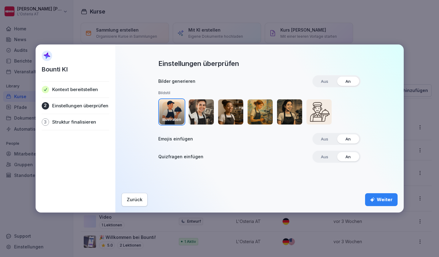
click at [202, 108] on img "button" at bounding box center [201, 111] width 25 height 25
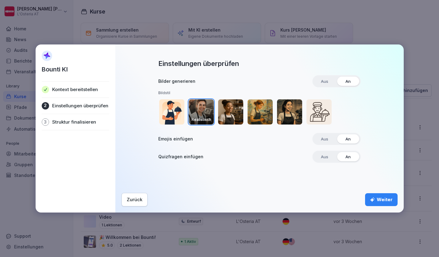
click at [387, 200] on div "Weiter" at bounding box center [381, 199] width 23 height 7
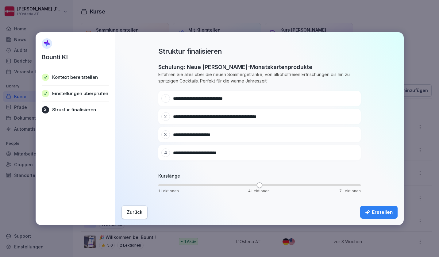
click at [380, 211] on div "Erstellen" at bounding box center [379, 212] width 28 height 7
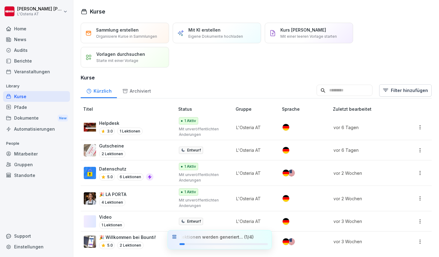
scroll to position [2, 0]
click at [141, 143] on div "Gutscheine 2 Lektionen" at bounding box center [126, 150] width 85 height 15
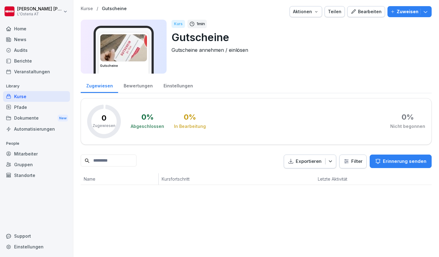
click at [358, 10] on div "Bearbeiten" at bounding box center [366, 11] width 31 height 7
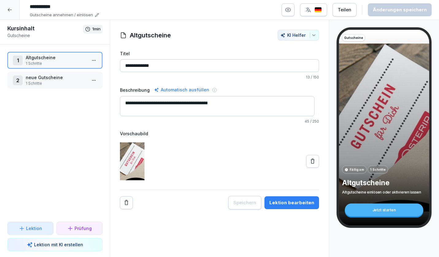
click at [290, 203] on div "Lektion bearbeiten" at bounding box center [291, 203] width 45 height 7
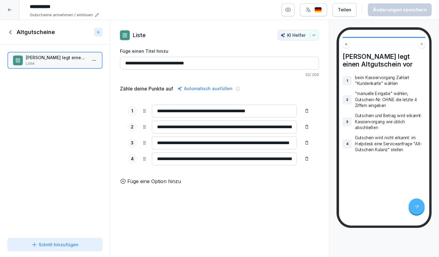
click at [14, 32] on icon at bounding box center [10, 32] width 7 height 7
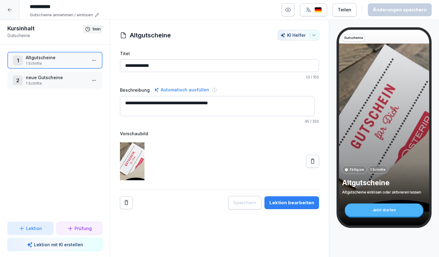
click at [56, 82] on p "1 Schritte" at bounding box center [56, 84] width 61 height 6
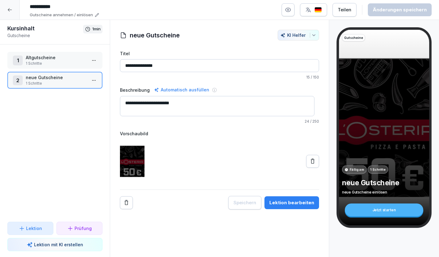
click at [289, 202] on div "Lektion bearbeiten" at bounding box center [291, 203] width 45 height 7
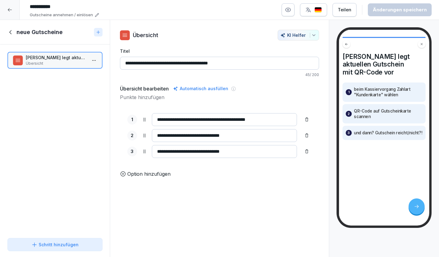
click at [11, 32] on icon at bounding box center [10, 32] width 7 height 7
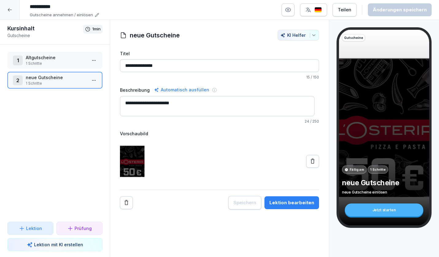
click at [11, 11] on icon at bounding box center [9, 9] width 5 height 5
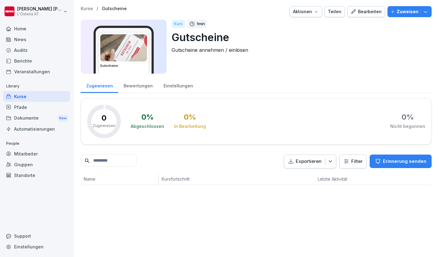
click at [32, 99] on div "Kurse" at bounding box center [36, 96] width 67 height 11
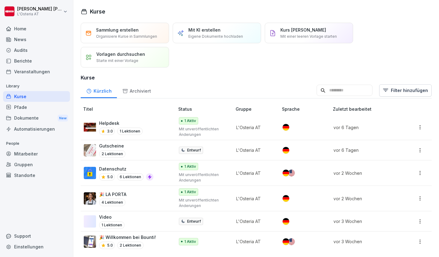
scroll to position [2, 0]
click at [28, 105] on div "Pfade" at bounding box center [36, 107] width 67 height 11
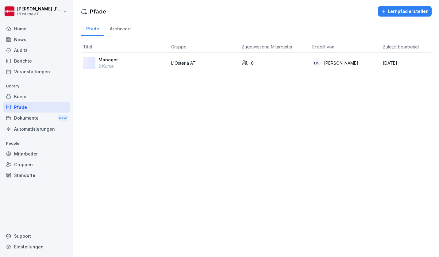
click at [31, 96] on div "Kurse" at bounding box center [36, 96] width 67 height 11
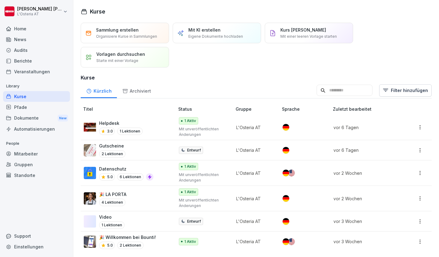
scroll to position [2, 0]
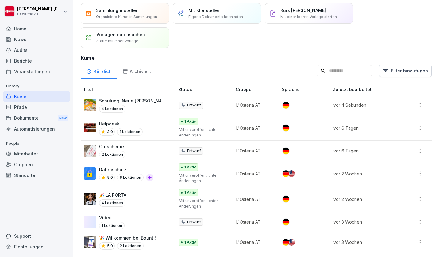
scroll to position [22, 0]
click at [134, 99] on p "Schulung: Neue [PERSON_NAME]-Monatskartenprodukte" at bounding box center [133, 101] width 69 height 6
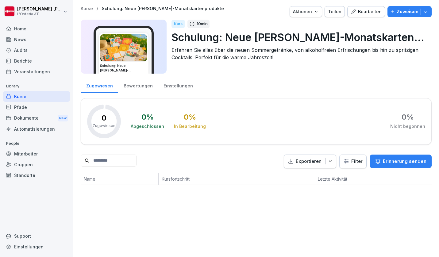
click at [361, 11] on div "Bearbeiten" at bounding box center [366, 11] width 31 height 7
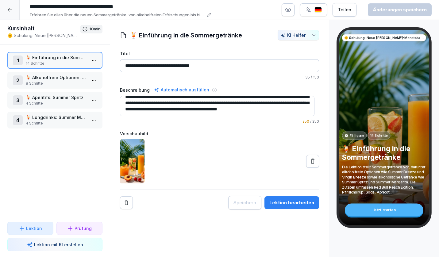
scroll to position [11, 0]
click at [284, 201] on div "Lektion bearbeiten" at bounding box center [291, 203] width 45 height 7
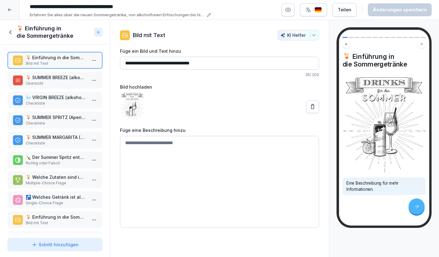
click at [55, 81] on p "Übersicht" at bounding box center [56, 84] width 61 height 6
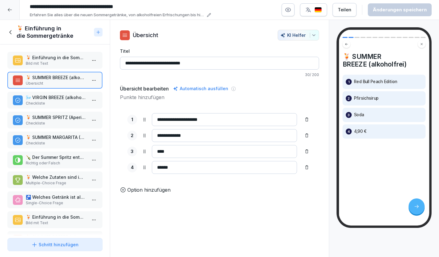
click at [52, 101] on p "Checkliste" at bounding box center [56, 104] width 61 height 6
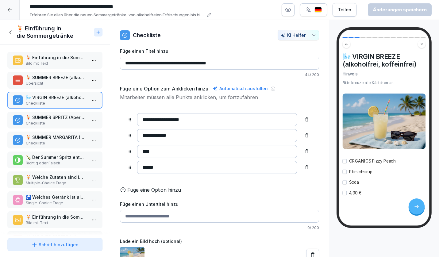
click at [57, 116] on p "🍹 SUMMER SPRITZ (Aperitif)" at bounding box center [56, 117] width 61 height 6
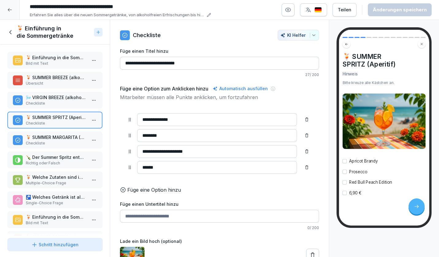
click at [61, 137] on p "🍹 SUMMER MARGARITA (Longdrink)" at bounding box center [56, 137] width 61 height 6
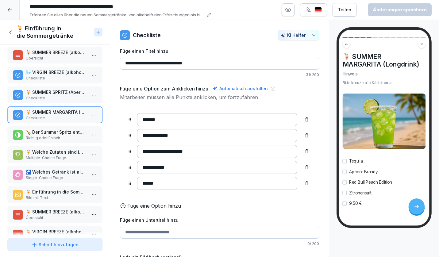
scroll to position [29, 0]
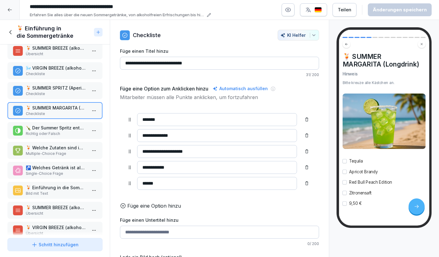
click at [64, 130] on p "🍾 Der Summer Spritz enthält Prosecco." at bounding box center [56, 128] width 61 height 6
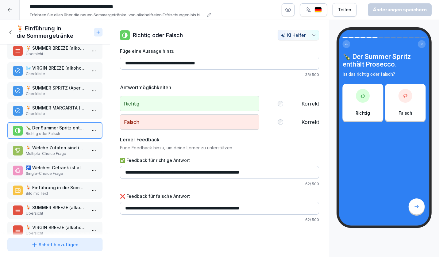
click at [64, 151] on p "Multiple-Choice Frage" at bounding box center [56, 154] width 61 height 6
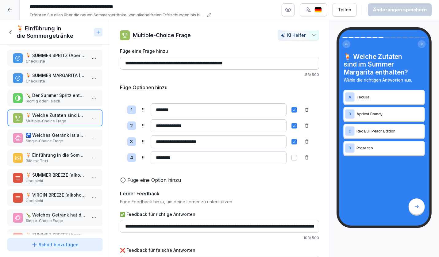
scroll to position [63, 0]
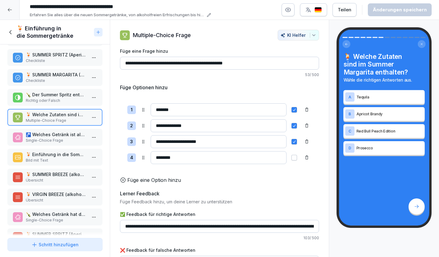
click at [57, 137] on p "🚰 Welches Getränk ist alkoholfrei und koffeinfrei?" at bounding box center [56, 134] width 61 height 6
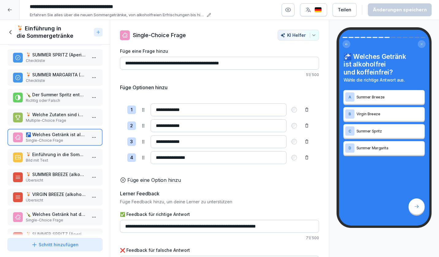
click at [60, 153] on p "🍹 Einführung in die Sommergetränke" at bounding box center [56, 154] width 61 height 6
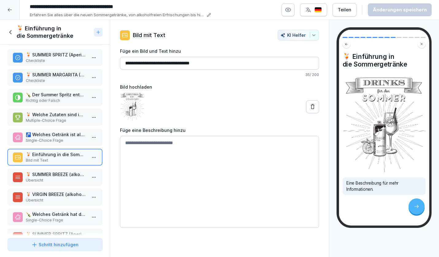
click at [61, 171] on div "🍹 SUMMER BREEZE (alkoholfrei) Übersicht" at bounding box center [54, 177] width 95 height 17
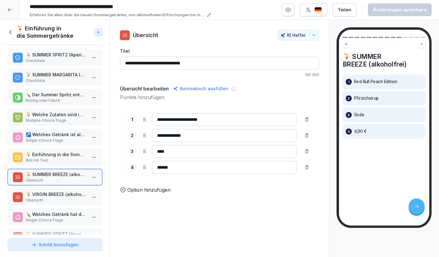
click at [61, 197] on p "🍹 VIRGIN BREEZE (alkoholfrei, koffeinfrei)" at bounding box center [56, 194] width 61 height 6
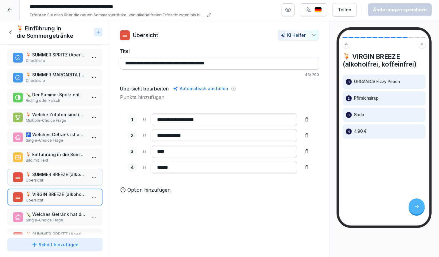
scroll to position [104, 0]
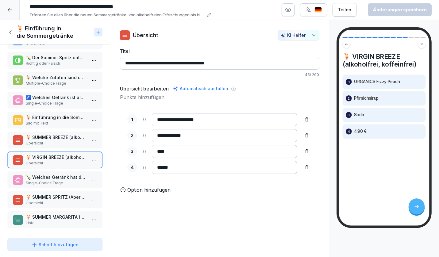
click at [56, 211] on div "🍹 SUMMER MARGARITA (Longdrink) Liste" at bounding box center [54, 219] width 95 height 17
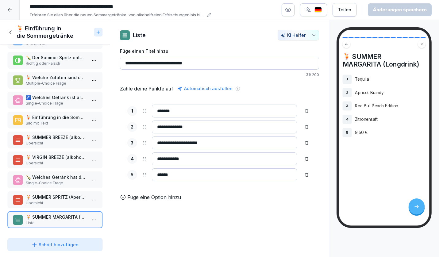
click at [8, 32] on icon at bounding box center [10, 32] width 7 height 7
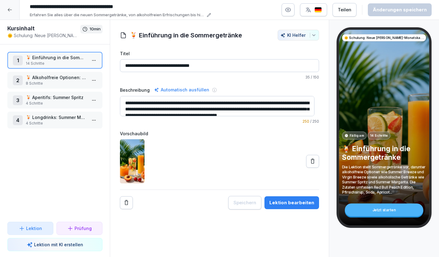
click at [54, 81] on p "8 Schritte" at bounding box center [56, 84] width 61 height 6
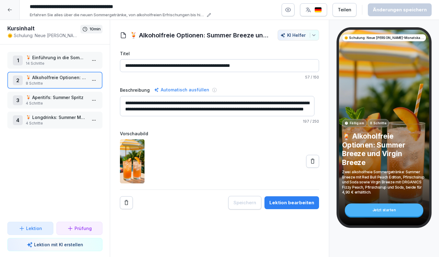
click at [290, 202] on div "Lektion bearbeiten" at bounding box center [291, 203] width 45 height 7
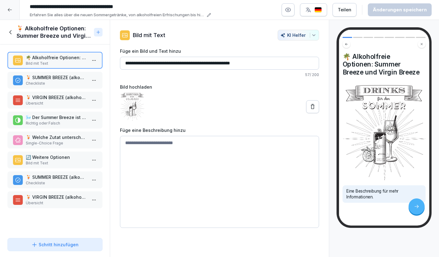
click at [57, 126] on p "Richtig oder Falsch" at bounding box center [56, 124] width 61 height 6
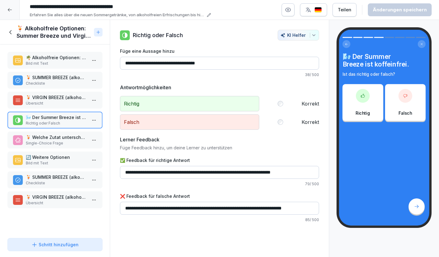
click at [60, 144] on p "Single-Choice Frage" at bounding box center [56, 144] width 61 height 6
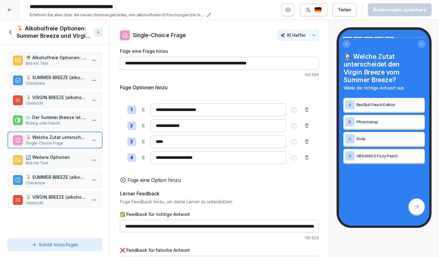
click at [7, 35] on icon at bounding box center [10, 32] width 7 height 7
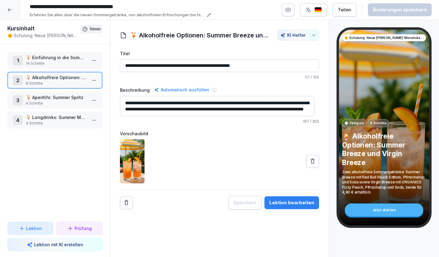
click at [51, 117] on p "🍹 Longdrinks: Summer Margarita" at bounding box center [56, 117] width 61 height 6
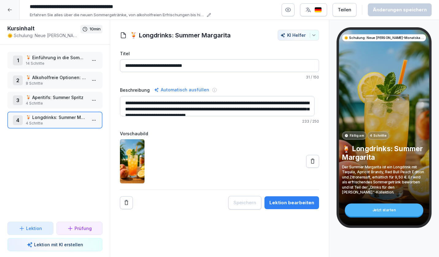
click at [289, 201] on div "Lektion bearbeiten" at bounding box center [291, 203] width 45 height 7
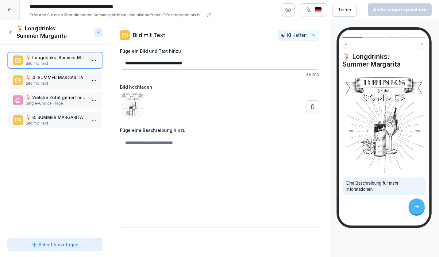
click at [52, 77] on p "🍹 4. SUMMER MARGARITA" at bounding box center [56, 77] width 61 height 6
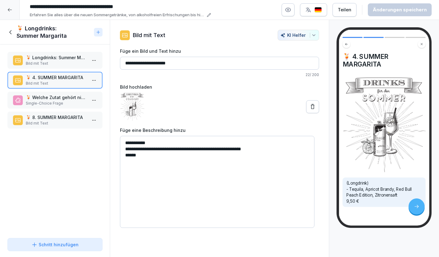
click at [51, 95] on p "🍹 Welche Zutat gehört nicht in den Summer Margarita?" at bounding box center [56, 97] width 61 height 6
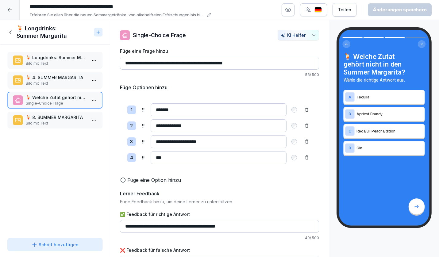
click at [44, 119] on p "🍹 8. SUMMER MARGARITA" at bounding box center [56, 117] width 61 height 6
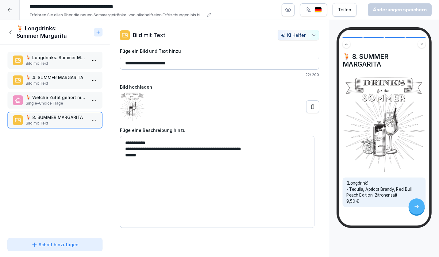
click at [10, 32] on icon at bounding box center [10, 32] width 7 height 7
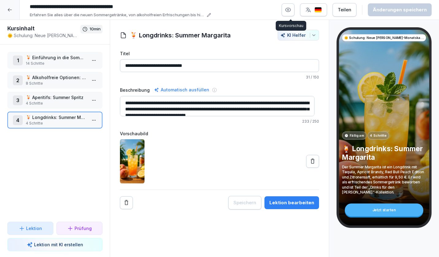
click at [291, 10] on icon "button" at bounding box center [288, 10] width 6 height 6
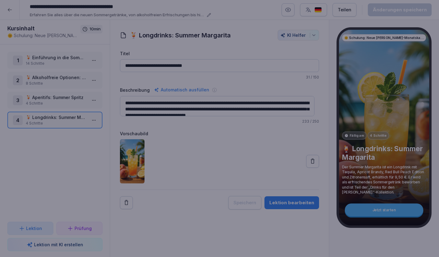
click at [203, 231] on div at bounding box center [219, 128] width 439 height 257
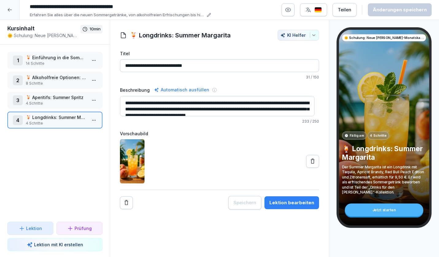
click at [11, 11] on icon at bounding box center [9, 9] width 5 height 5
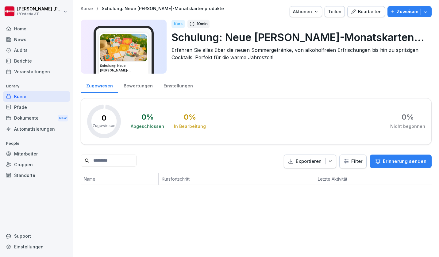
click at [57, 11] on html "[PERSON_NAME] L'Osteria AT Home News Audits Berichte Veranstaltungen Library Ku…" at bounding box center [219, 128] width 439 height 257
click at [36, 37] on div "Abmelden" at bounding box center [39, 38] width 61 height 11
